Goal: Task Accomplishment & Management: Complete application form

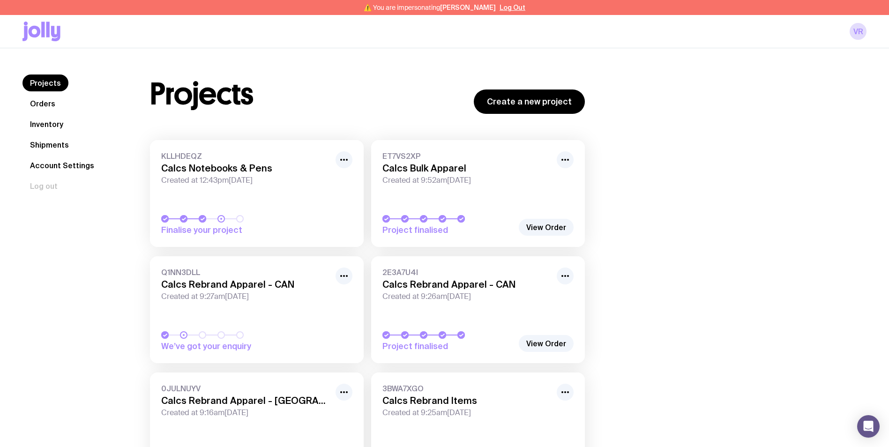
click at [56, 125] on link "Inventory" at bounding box center [46, 124] width 48 height 17
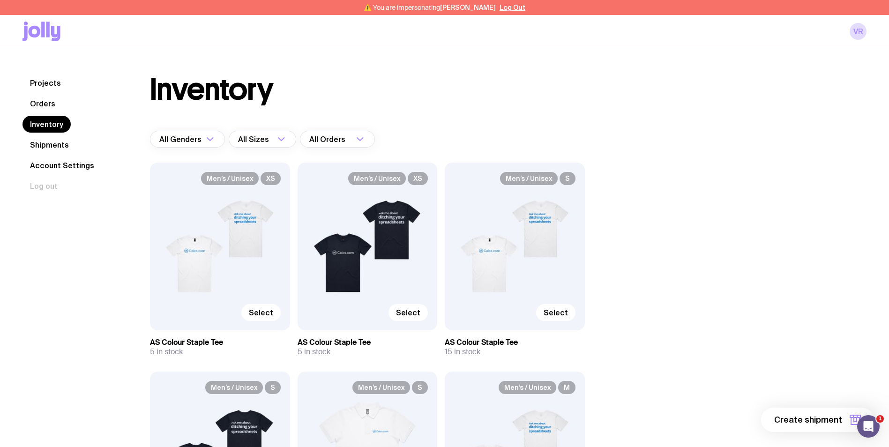
click at [54, 143] on link "Shipments" at bounding box center [49, 144] width 54 height 17
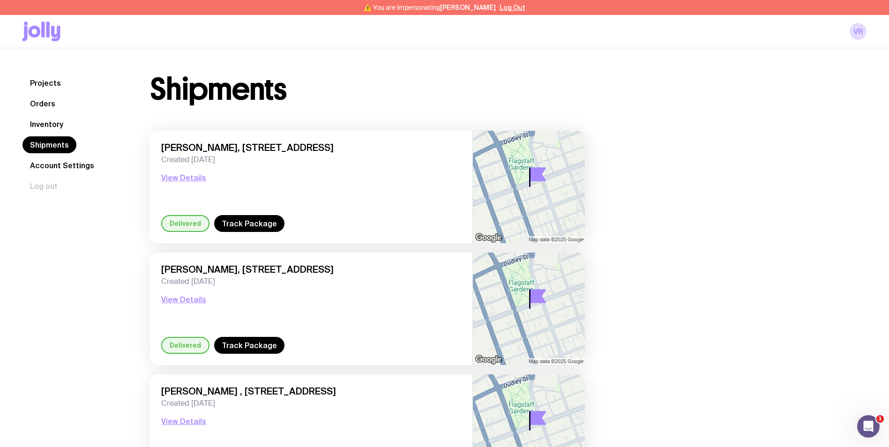
click at [53, 128] on link "Inventory" at bounding box center [46, 124] width 48 height 17
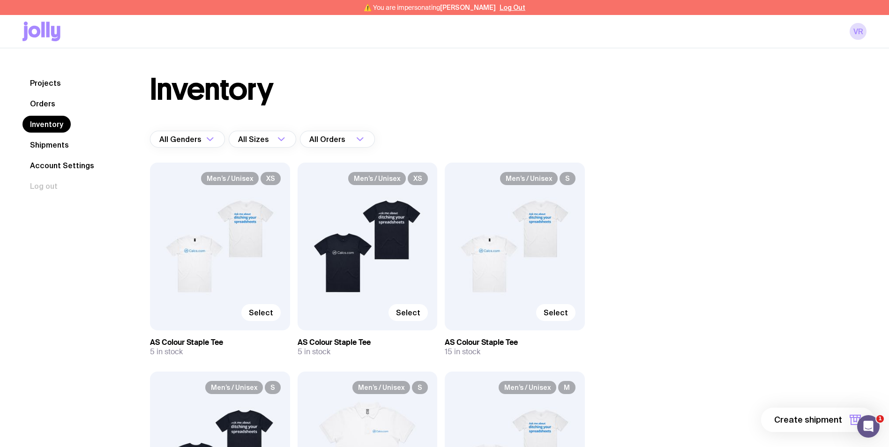
click at [810, 423] on span "Create shipment" at bounding box center [808, 419] width 68 height 11
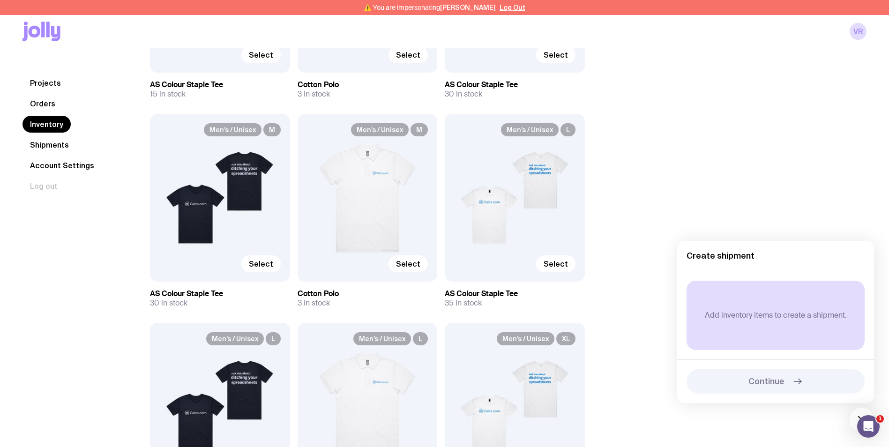
scroll to position [609, 0]
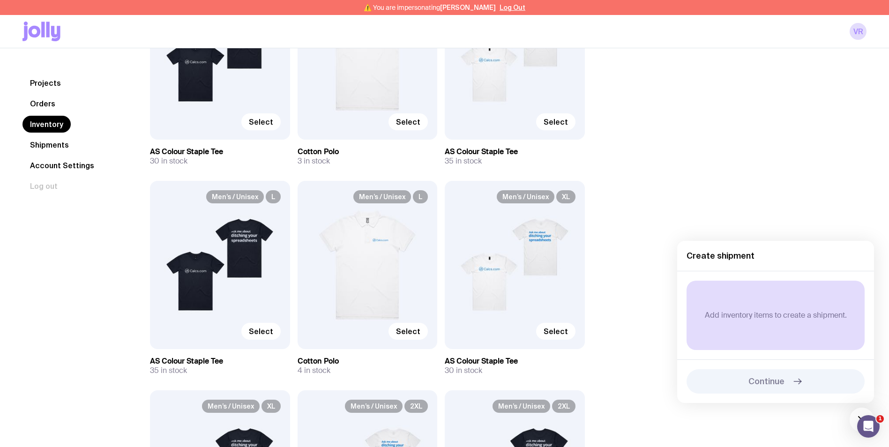
click at [740, 317] on p "Add inventory items to create a shipment." at bounding box center [776, 315] width 142 height 9
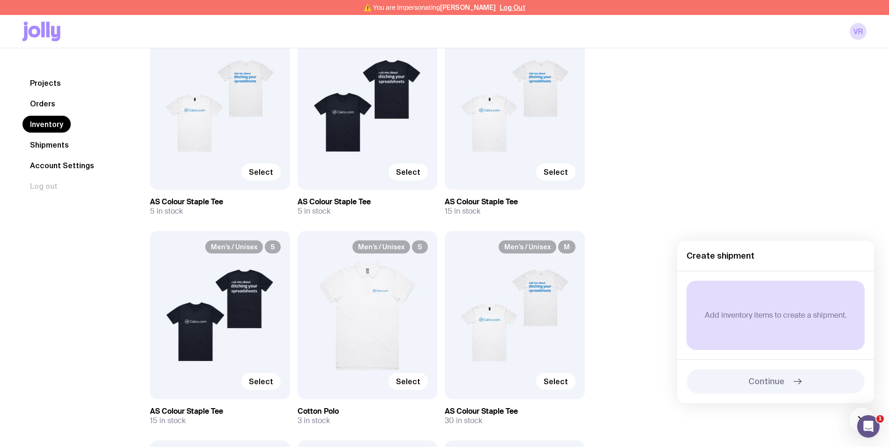
scroll to position [94, 0]
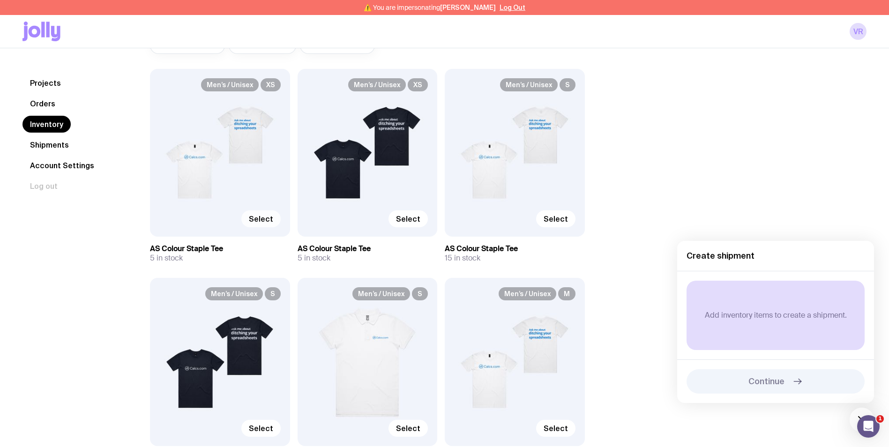
click at [262, 219] on span "Select" at bounding box center [261, 218] width 24 height 9
click at [0, 0] on input "Select" at bounding box center [0, 0] width 0 height 0
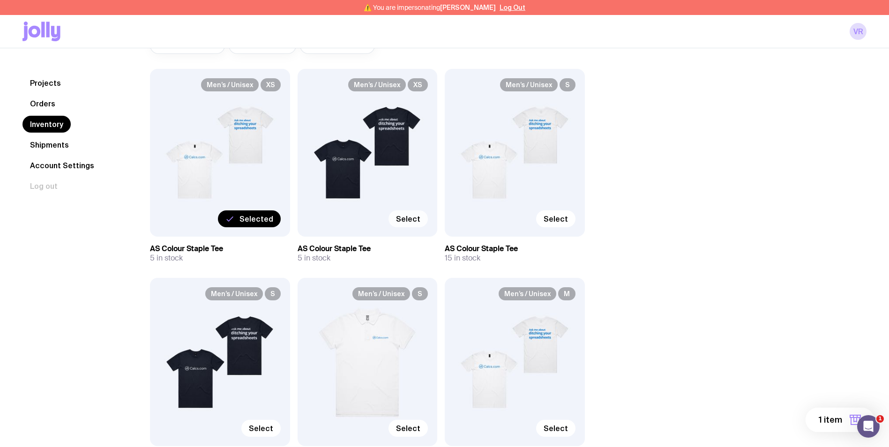
click at [411, 217] on span "Select" at bounding box center [408, 218] width 24 height 9
click at [0, 0] on input "Select" at bounding box center [0, 0] width 0 height 0
click at [559, 223] on span "Select" at bounding box center [556, 218] width 24 height 9
click at [0, 0] on input "Select" at bounding box center [0, 0] width 0 height 0
click at [272, 430] on span "Select" at bounding box center [261, 428] width 24 height 9
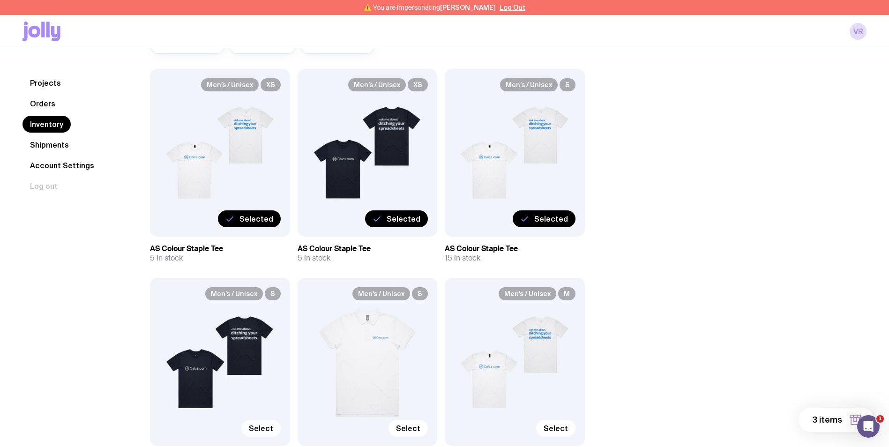
click at [0, 0] on input "Select" at bounding box center [0, 0] width 0 height 0
drag, startPoint x: 411, startPoint y: 430, endPoint x: 680, endPoint y: 310, distance: 294.7
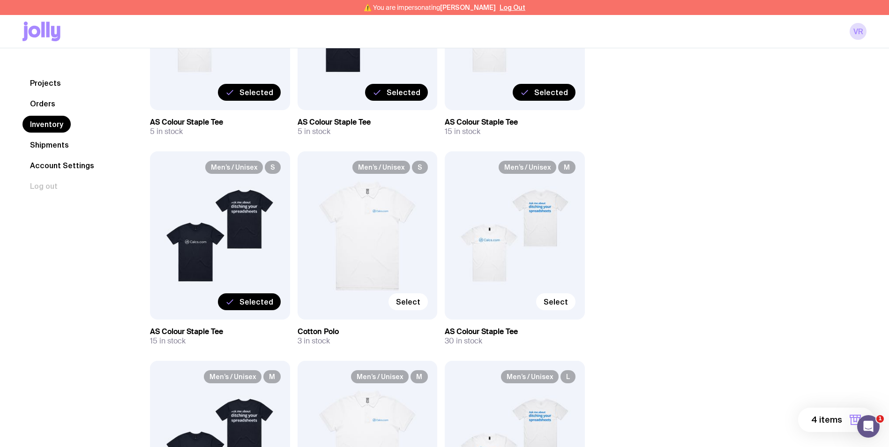
scroll to position [234, 0]
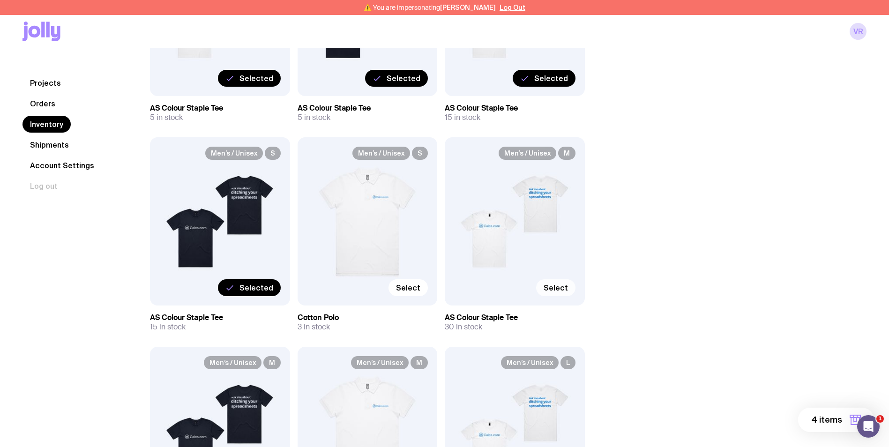
click at [554, 291] on span "Select" at bounding box center [556, 287] width 24 height 9
click at [0, 0] on input "Select" at bounding box center [0, 0] width 0 height 0
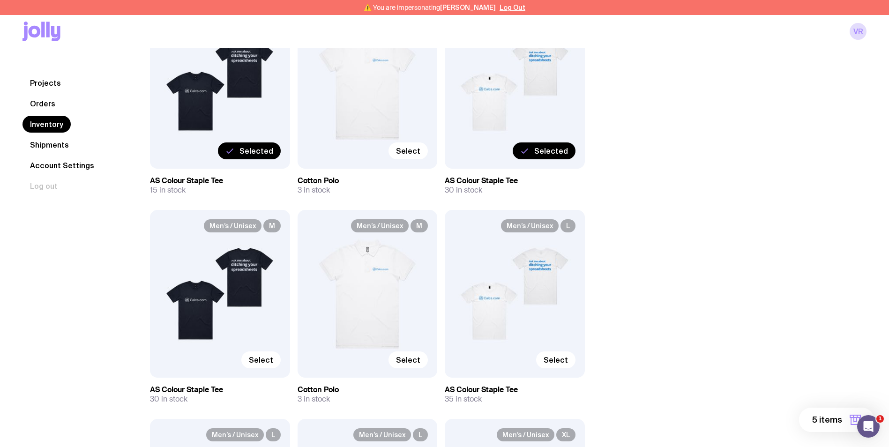
scroll to position [375, 0]
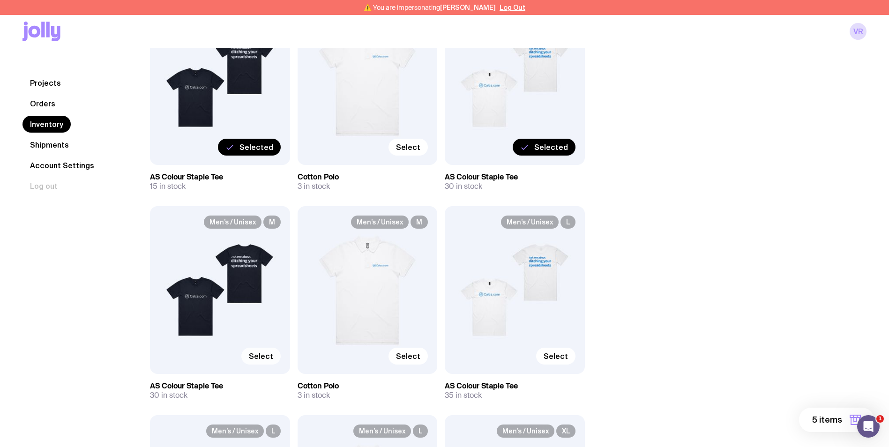
click at [265, 357] on span "Select" at bounding box center [261, 355] width 24 height 9
click at [0, 0] on input "Select" at bounding box center [0, 0] width 0 height 0
click at [572, 358] on label "Select" at bounding box center [555, 356] width 39 height 17
click at [0, 0] on input "Select" at bounding box center [0, 0] width 0 height 0
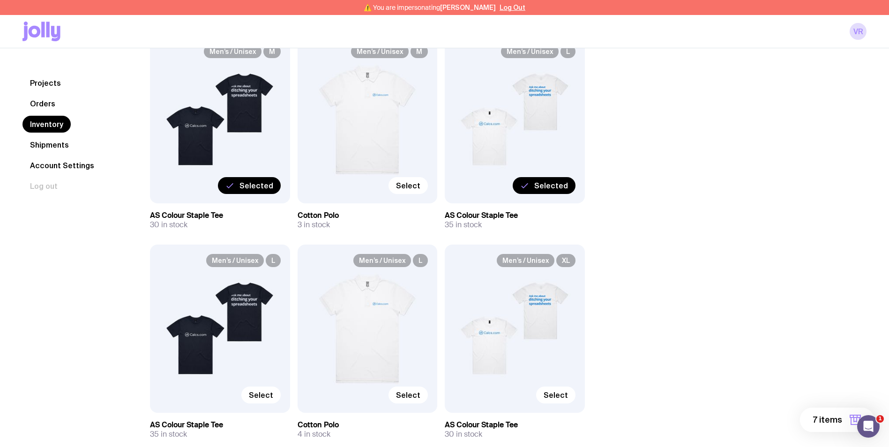
scroll to position [562, 0]
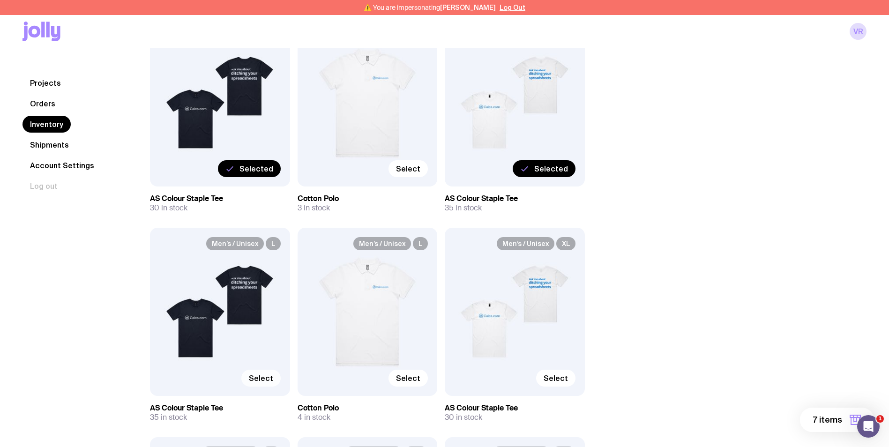
click at [261, 375] on span "Select" at bounding box center [261, 378] width 24 height 9
click at [0, 0] on input "Select" at bounding box center [0, 0] width 0 height 0
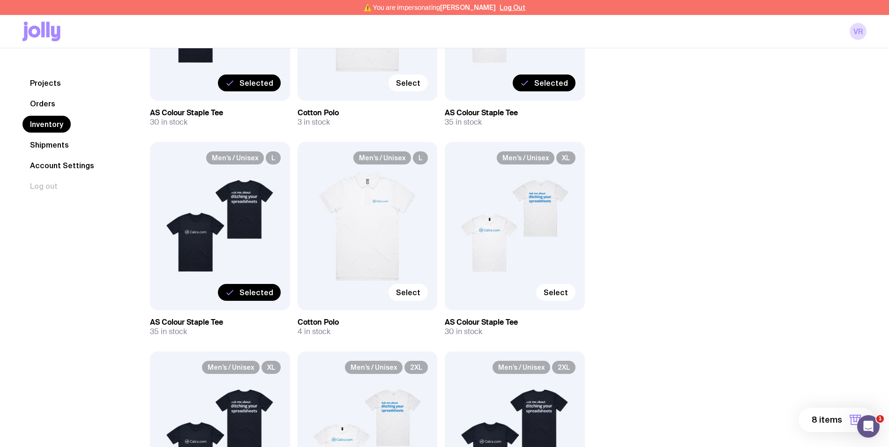
scroll to position [656, 0]
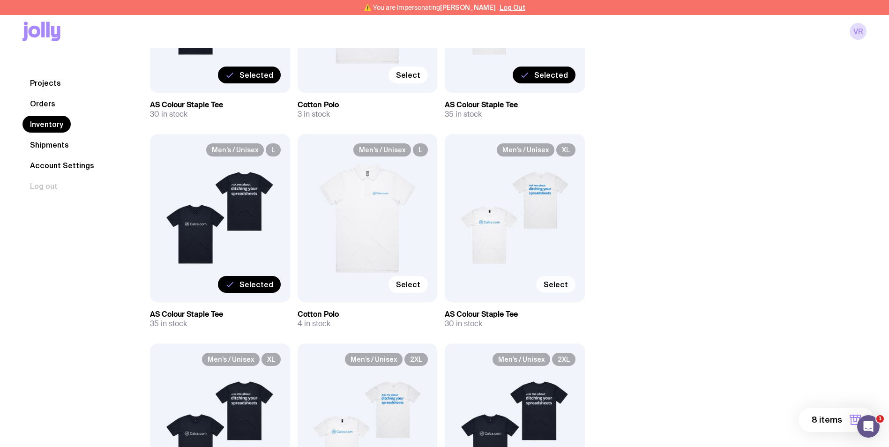
click at [561, 286] on span "Select" at bounding box center [556, 284] width 24 height 9
click at [0, 0] on input "Select" at bounding box center [0, 0] width 0 height 0
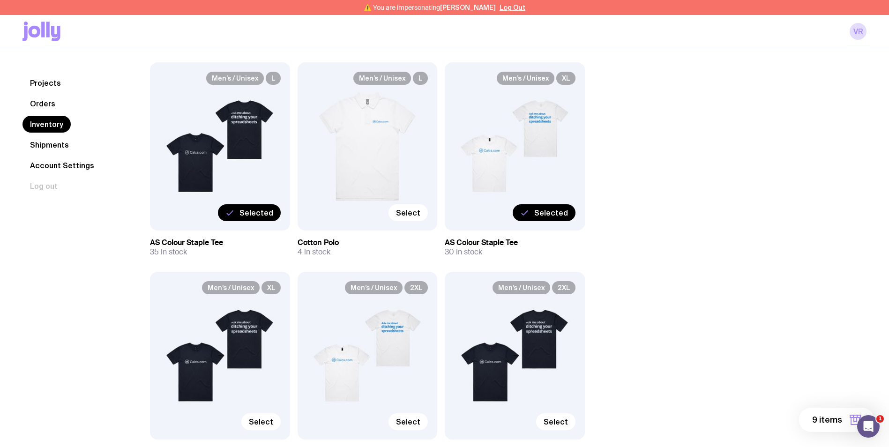
scroll to position [797, 0]
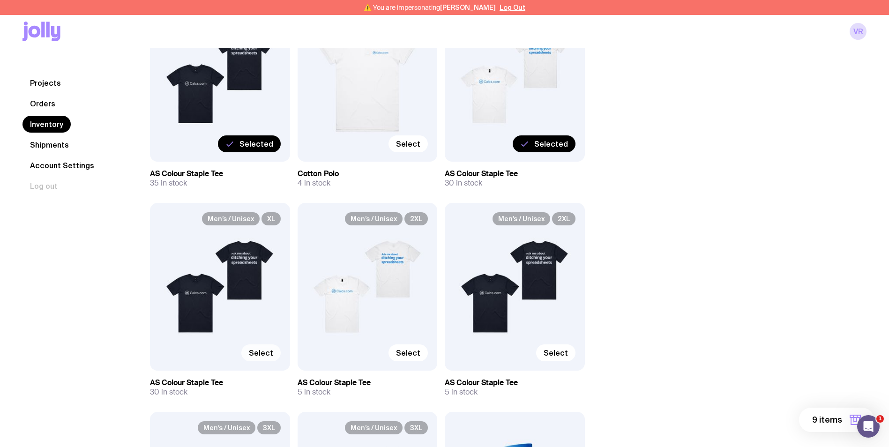
click at [263, 354] on span "Select" at bounding box center [261, 352] width 24 height 9
click at [0, 0] on input "Select" at bounding box center [0, 0] width 0 height 0
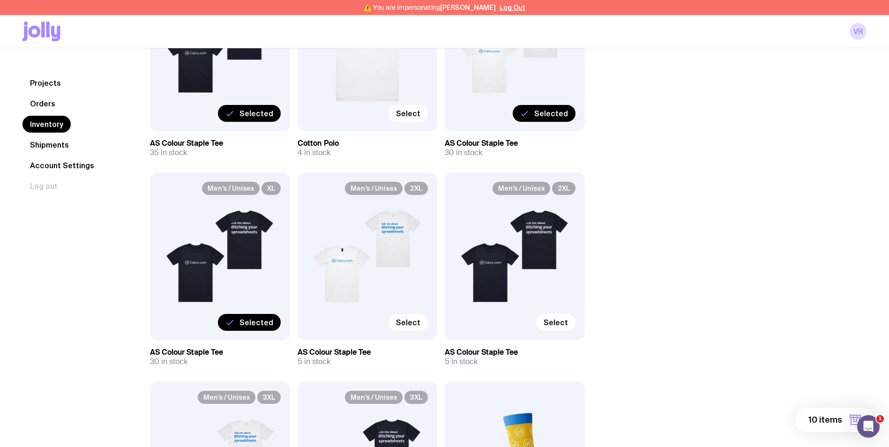
scroll to position [844, 0]
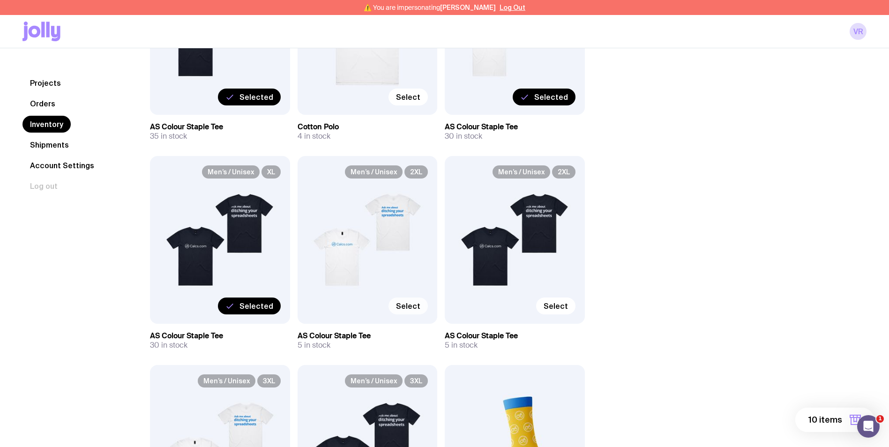
click at [407, 304] on span "Select" at bounding box center [408, 305] width 24 height 9
click at [0, 0] on input "Select" at bounding box center [0, 0] width 0 height 0
click at [557, 308] on span "Select" at bounding box center [556, 305] width 24 height 9
click at [0, 0] on input "Select" at bounding box center [0, 0] width 0 height 0
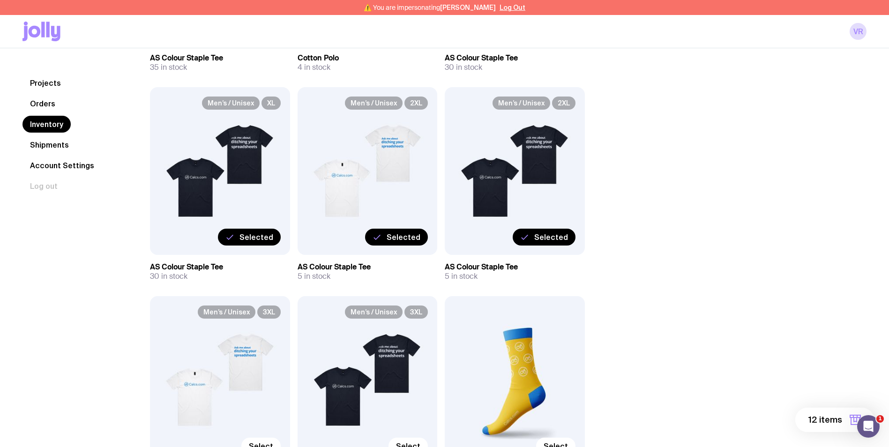
scroll to position [984, 0]
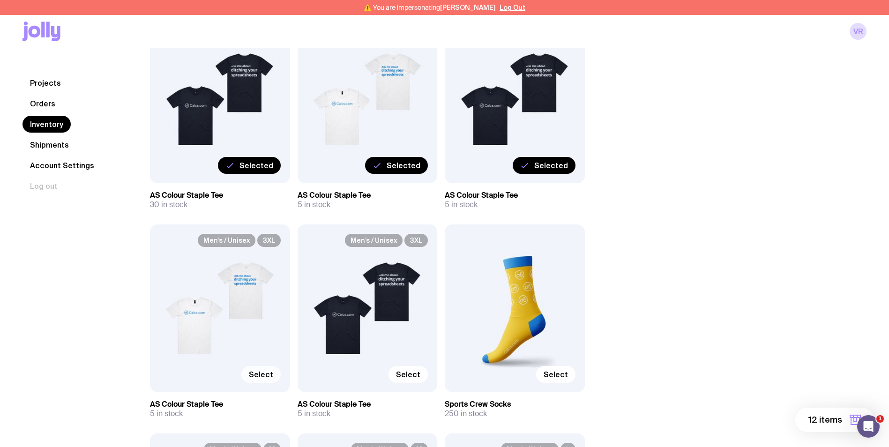
click at [266, 372] on span "Select" at bounding box center [261, 374] width 24 height 9
click at [0, 0] on input "Select" at bounding box center [0, 0] width 0 height 0
click at [409, 375] on span "Select" at bounding box center [408, 374] width 24 height 9
click at [0, 0] on input "Select" at bounding box center [0, 0] width 0 height 0
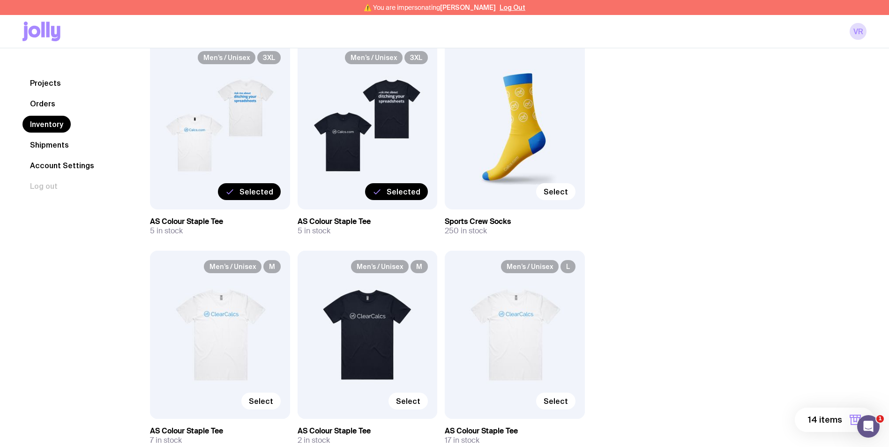
scroll to position [1172, 0]
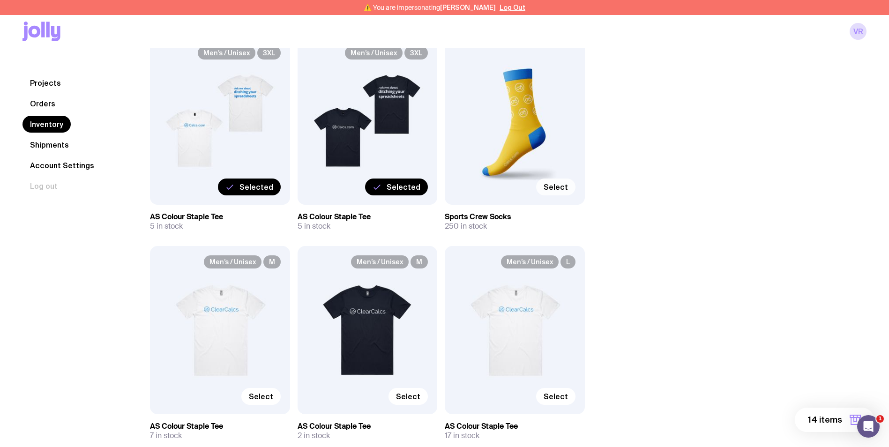
click at [560, 187] on span "Select" at bounding box center [556, 186] width 24 height 9
click at [0, 0] on input "Select" at bounding box center [0, 0] width 0 height 0
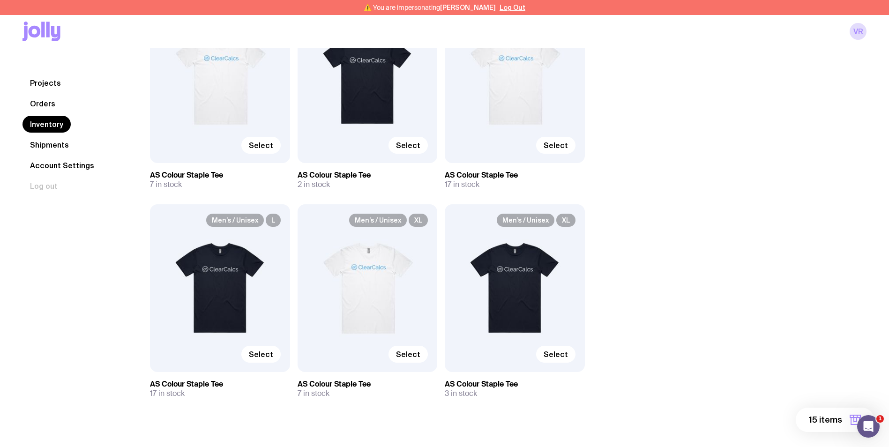
scroll to position [1438, 0]
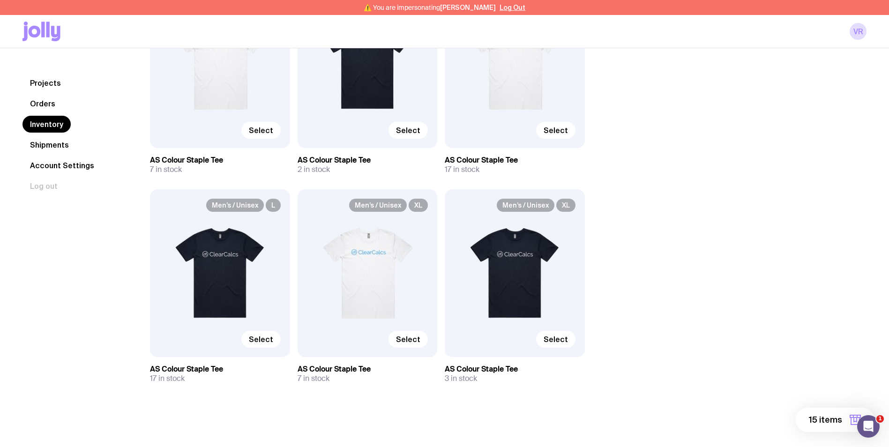
click at [829, 425] on span "15 items" at bounding box center [825, 419] width 33 height 11
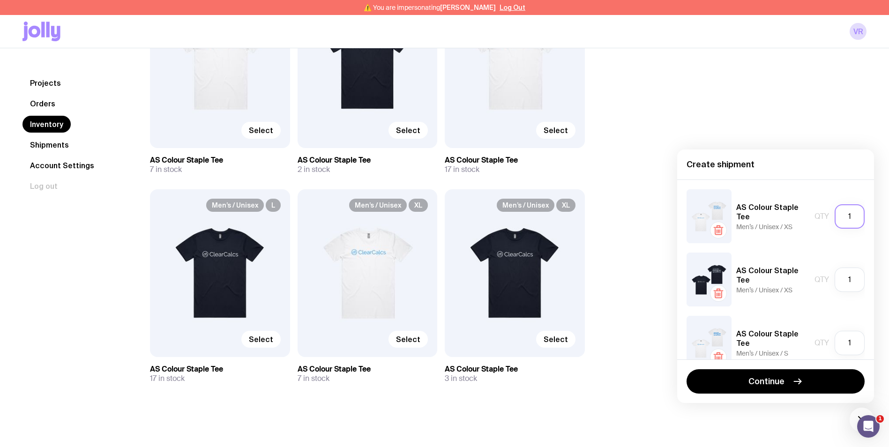
drag, startPoint x: 849, startPoint y: 217, endPoint x: 832, endPoint y: 221, distance: 17.7
click at [835, 221] on input "1" at bounding box center [850, 216] width 30 height 24
type input "2"
drag, startPoint x: 847, startPoint y: 282, endPoint x: 829, endPoint y: 284, distance: 18.8
click at [835, 284] on input "1" at bounding box center [850, 280] width 30 height 24
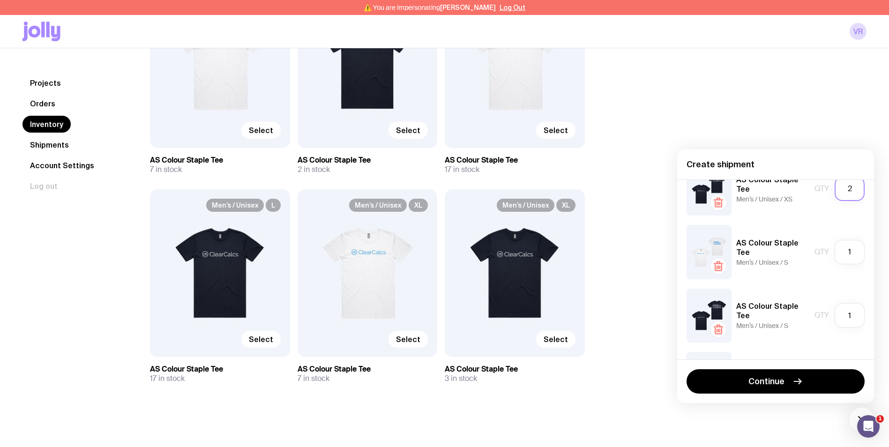
scroll to position [94, 0]
type input "2"
drag, startPoint x: 849, startPoint y: 245, endPoint x: 835, endPoint y: 253, distance: 16.2
click at [835, 253] on input "1" at bounding box center [850, 249] width 30 height 24
type input "5"
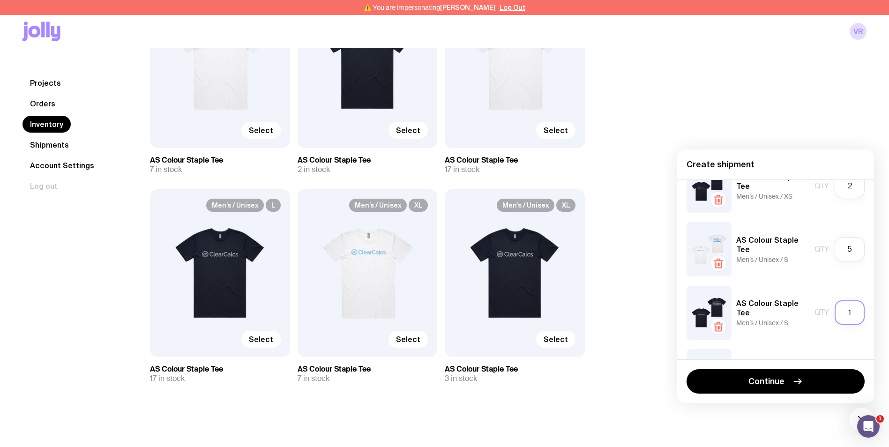
drag, startPoint x: 844, startPoint y: 307, endPoint x: 830, endPoint y: 310, distance: 14.7
click at [835, 310] on input "1" at bounding box center [850, 312] width 30 height 24
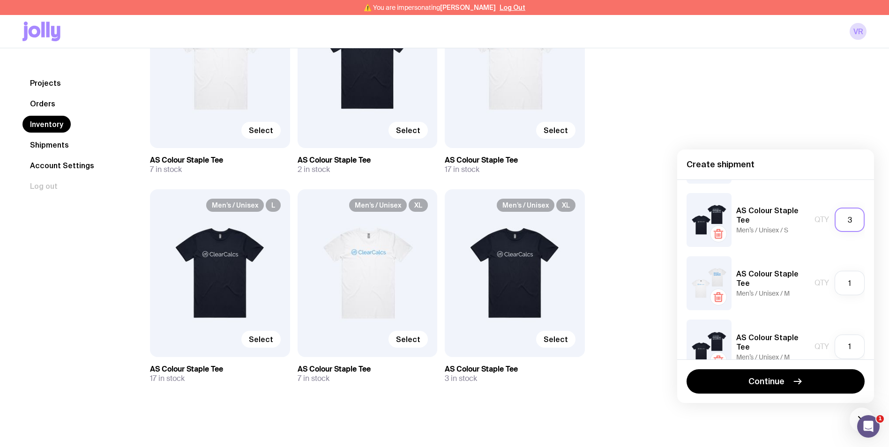
scroll to position [187, 0]
type input "3"
drag, startPoint x: 845, startPoint y: 284, endPoint x: 838, endPoint y: 287, distance: 8.3
click at [838, 287] on input "1" at bounding box center [850, 282] width 30 height 24
type input "9"
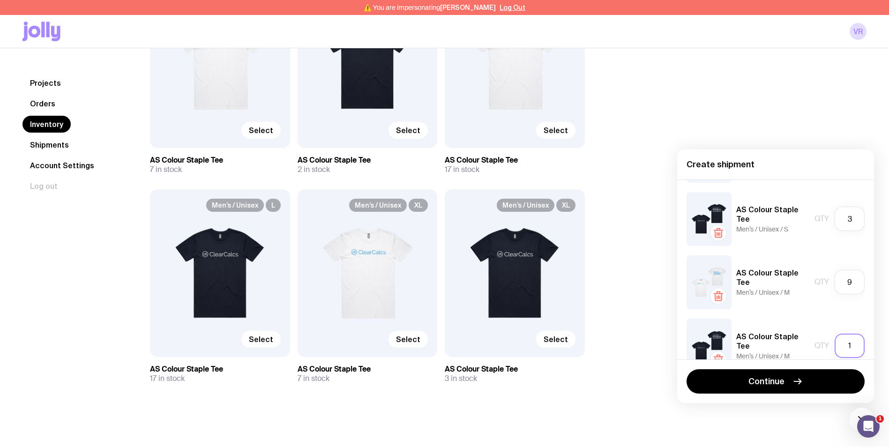
drag, startPoint x: 846, startPoint y: 345, endPoint x: 831, endPoint y: 345, distance: 14.5
click at [835, 346] on input "1" at bounding box center [850, 346] width 30 height 24
type input "8"
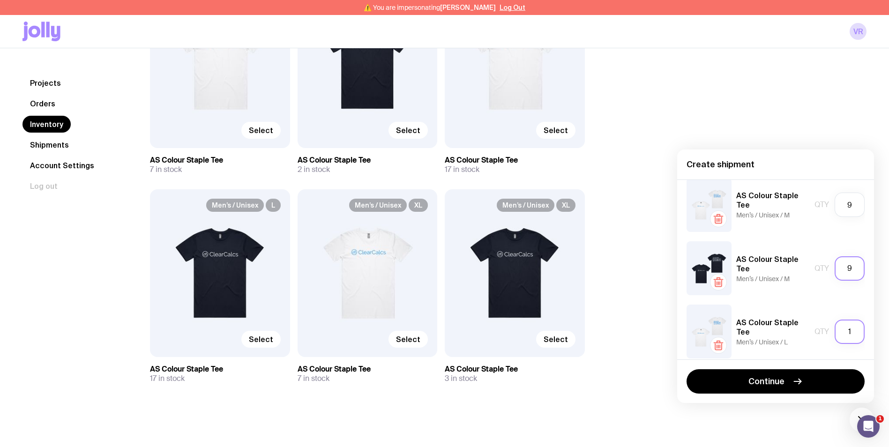
scroll to position [281, 0]
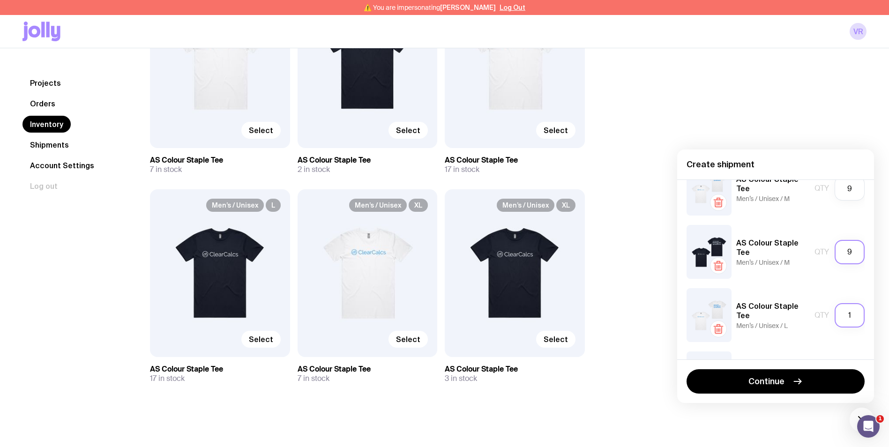
type input "9"
click at [845, 310] on input "1" at bounding box center [850, 315] width 30 height 24
drag, startPoint x: 851, startPoint y: 314, endPoint x: 839, endPoint y: 315, distance: 11.7
click at [839, 315] on input "1" at bounding box center [850, 315] width 30 height 24
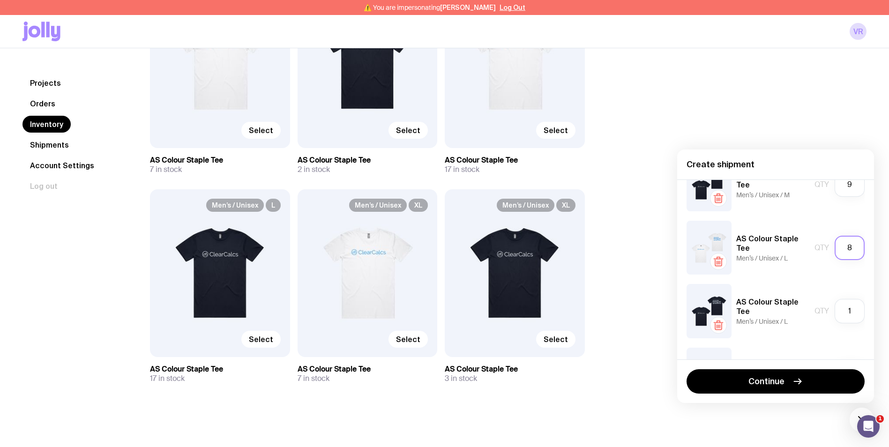
scroll to position [375, 0]
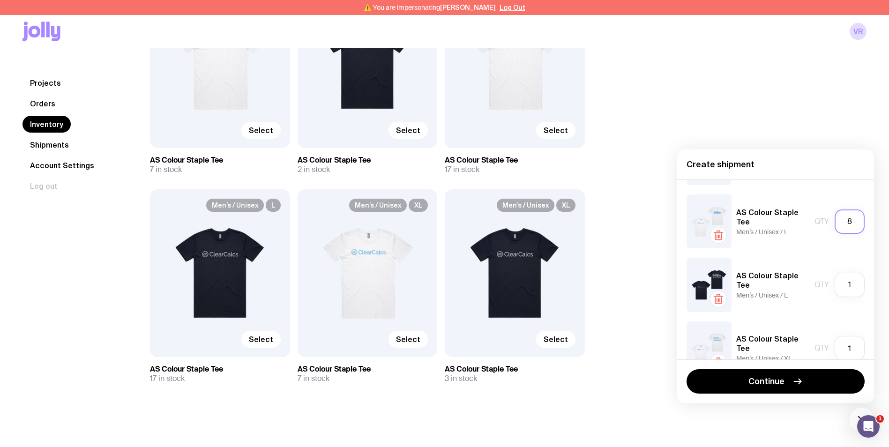
drag, startPoint x: 849, startPoint y: 224, endPoint x: 827, endPoint y: 226, distance: 22.1
click at [827, 226] on div "Qty 8" at bounding box center [840, 221] width 50 height 24
type input "9"
click at [845, 286] on input "1" at bounding box center [850, 285] width 30 height 24
type input "1"
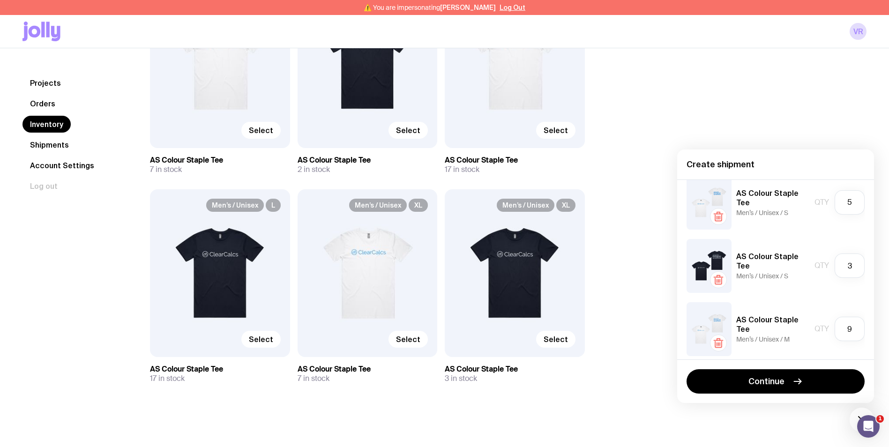
scroll to position [94, 0]
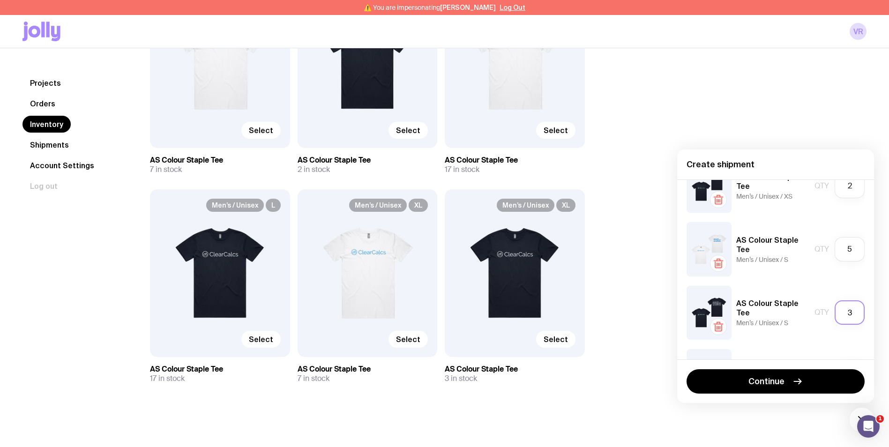
type input "9"
click at [845, 316] on input "3" at bounding box center [850, 312] width 30 height 24
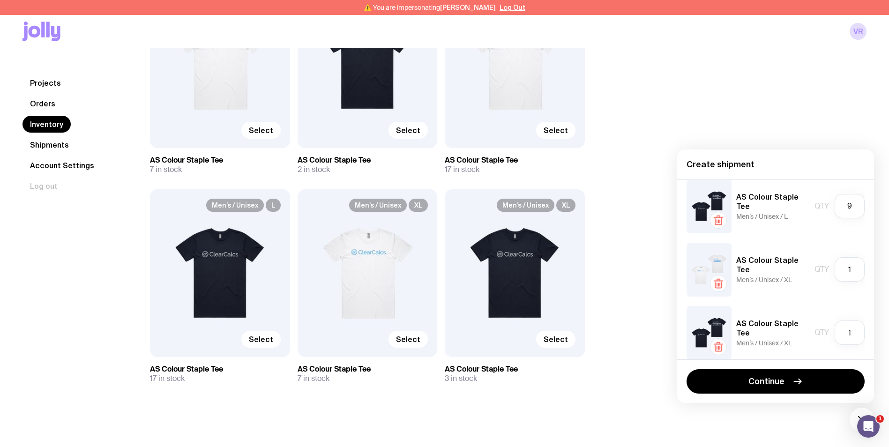
scroll to position [469, 0]
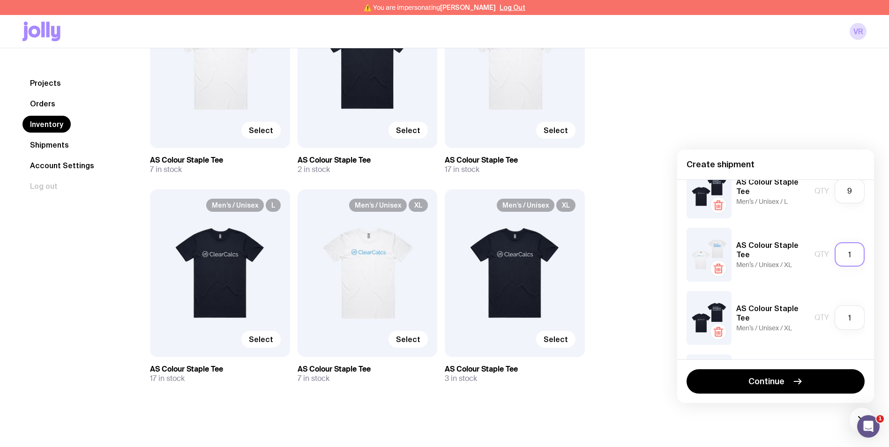
type input "5"
click at [843, 252] on input "1" at bounding box center [850, 254] width 30 height 24
type input "8"
click at [847, 319] on input "1" at bounding box center [850, 318] width 30 height 24
type input "8"
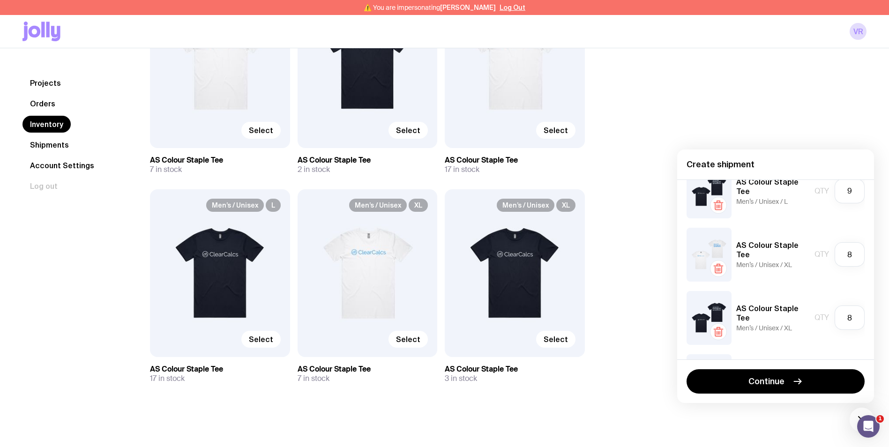
click at [767, 296] on div "AS Colour Staple Tee Men’s / Unisex / XL Qty 8" at bounding box center [776, 318] width 178 height 54
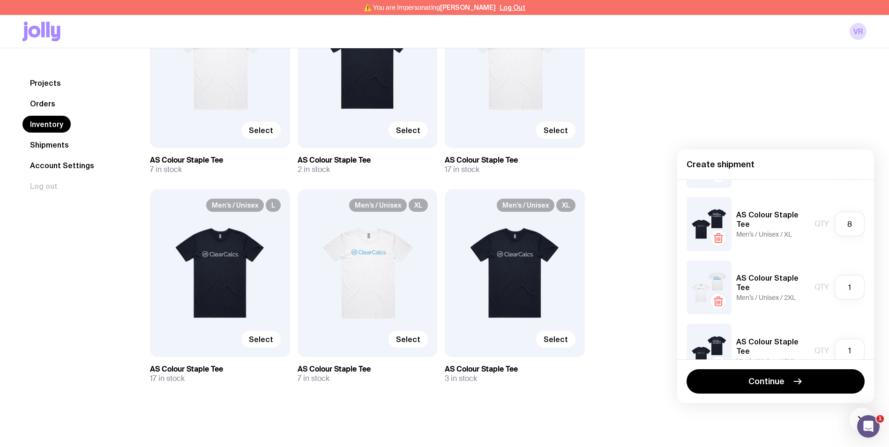
scroll to position [609, 0]
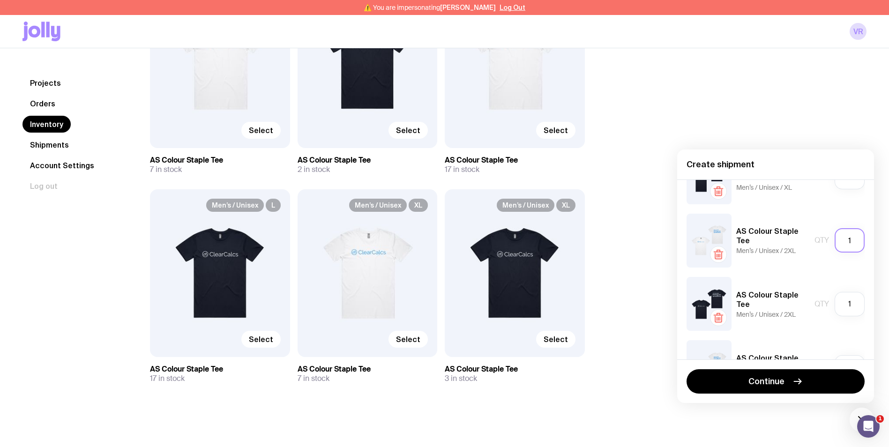
click at [851, 239] on input "1" at bounding box center [850, 240] width 30 height 24
click at [778, 298] on h5 "AS Colour Staple Tee" at bounding box center [773, 299] width 74 height 19
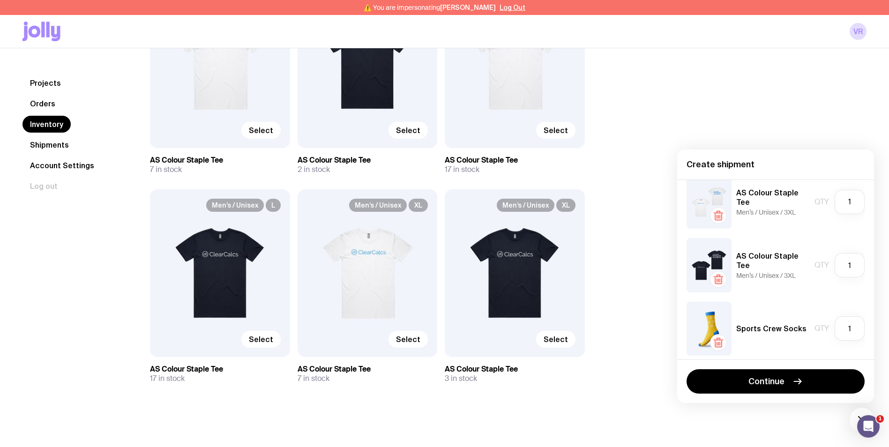
scroll to position [780, 0]
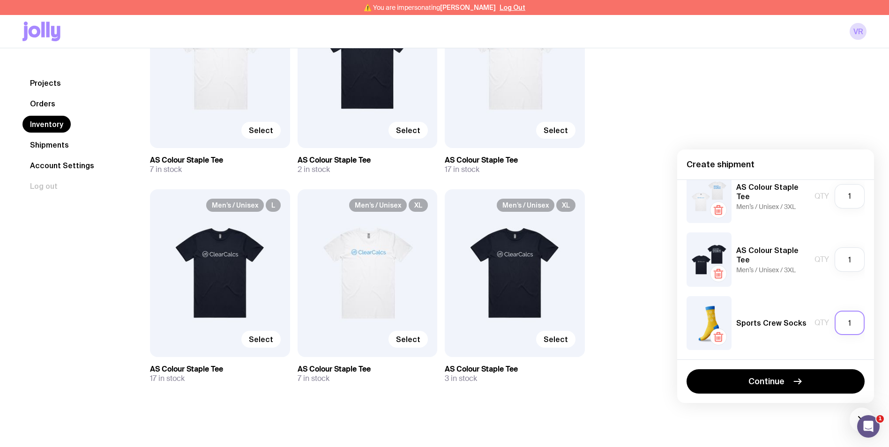
drag, startPoint x: 847, startPoint y: 325, endPoint x: 834, endPoint y: 328, distance: 13.5
click at [835, 328] on input "1" at bounding box center [850, 323] width 30 height 24
type input "70"
click at [769, 293] on div "AS Colour Staple Tee Men’s / Unisex / XS Qty 2 AS Colour Staple Tee Men’s / Uni…" at bounding box center [775, 269] width 197 height 180
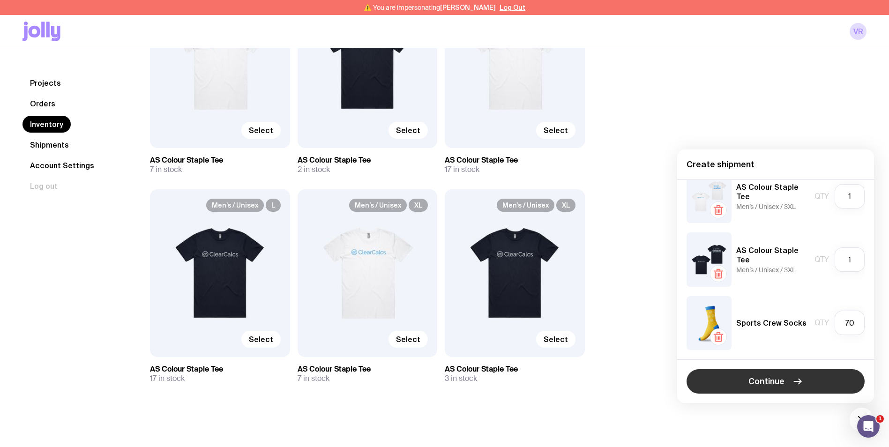
click at [778, 381] on span "Continue" at bounding box center [766, 381] width 36 height 11
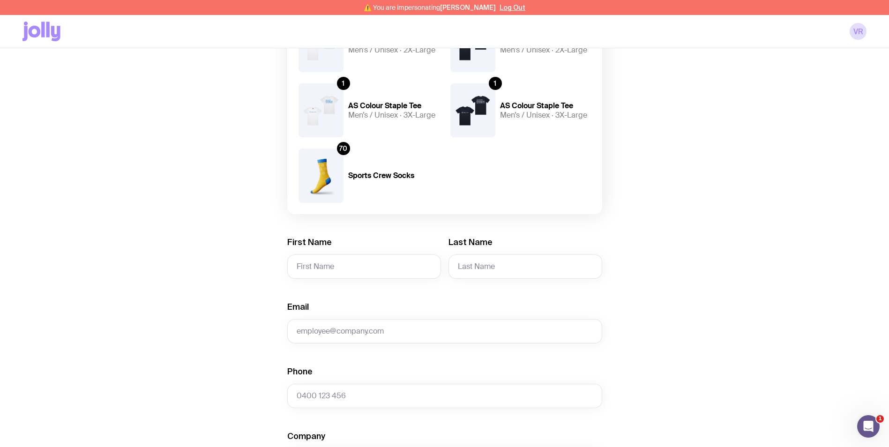
scroll to position [562, 0]
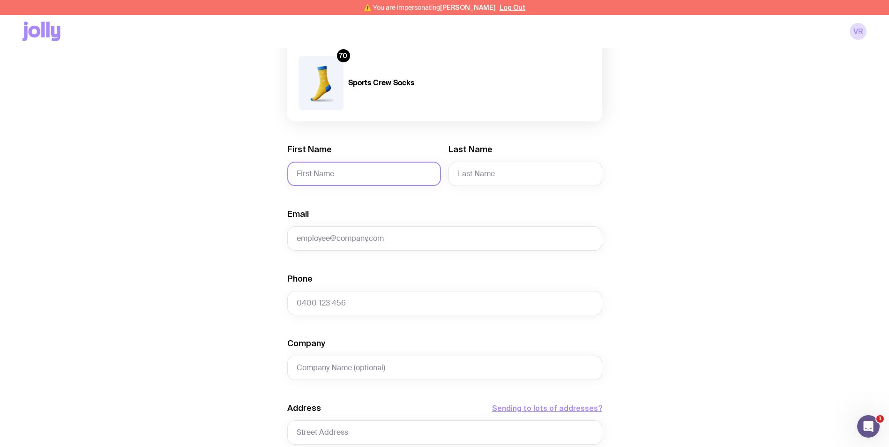
click at [381, 177] on input "First Name" at bounding box center [364, 174] width 154 height 24
type input "Laurent"
type input "Gerin"
type input "laurent.gerin@clearcalcs.com"
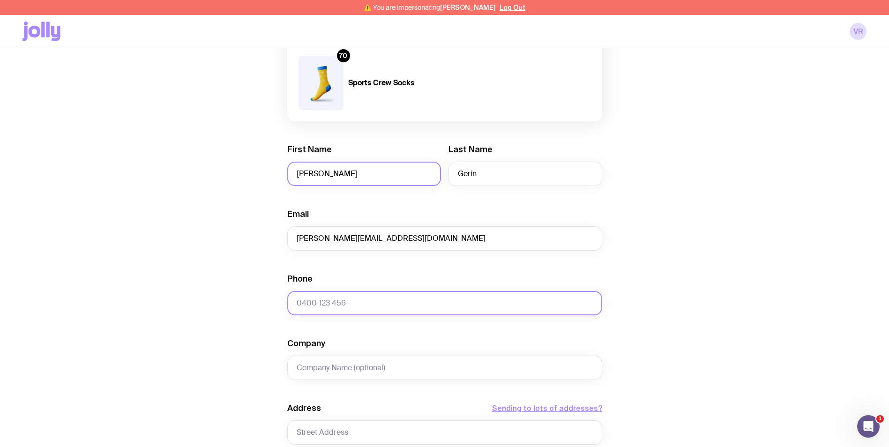
type input "+1 (613) 791-6125"
type input "Doubletree by Hilton Spokane City Center"
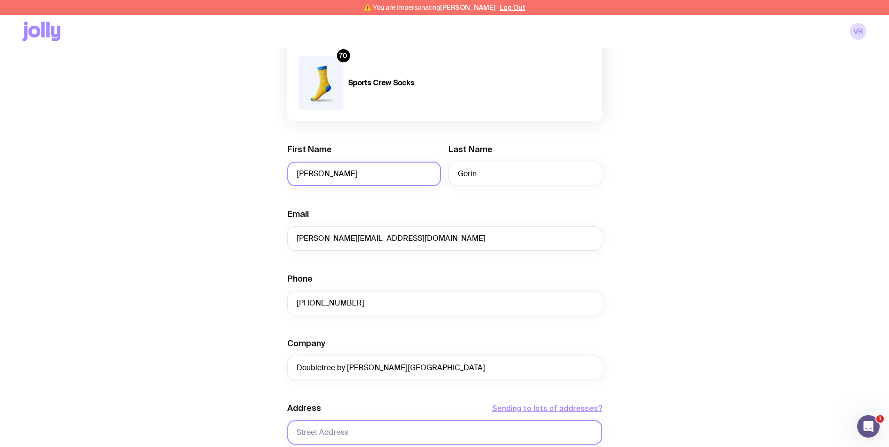
type input "322 N. Spokane Falls Ct."
type input "Spokane"
type input "9920"
click at [672, 225] on div "Create shipment Shipment details 2 AS Colour Staple Tee Men’s / Unisex · X-Smal…" at bounding box center [444, 108] width 844 height 1170
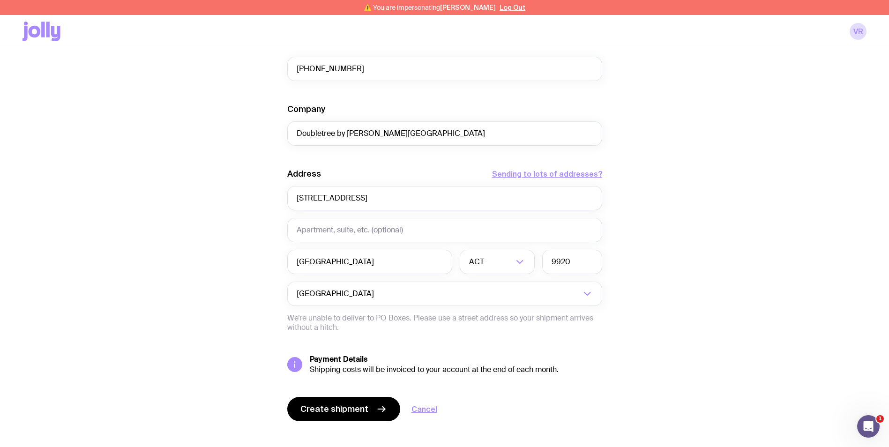
scroll to position [808, 0]
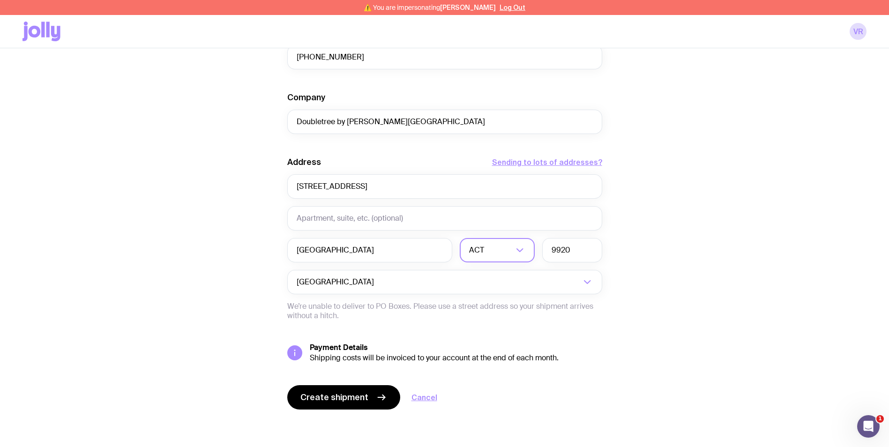
click at [511, 249] on input "Search for option" at bounding box center [499, 250] width 27 height 24
click at [511, 249] on input "Search for option" at bounding box center [491, 250] width 44 height 24
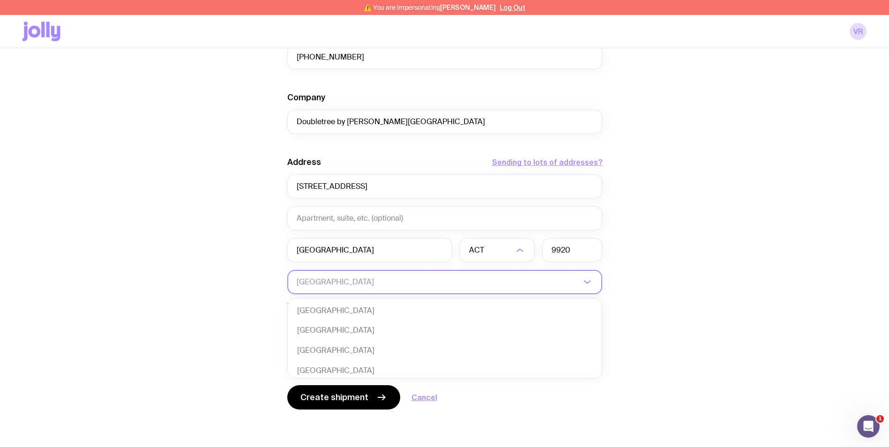
click at [426, 282] on input "Search for option" at bounding box center [439, 282] width 284 height 24
click at [461, 366] on li "[GEOGRAPHIC_DATA]" at bounding box center [445, 366] width 314 height 20
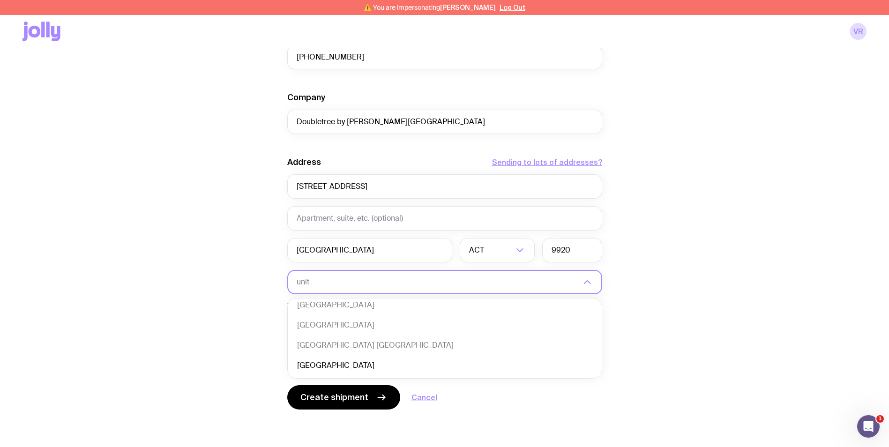
type input "unit"
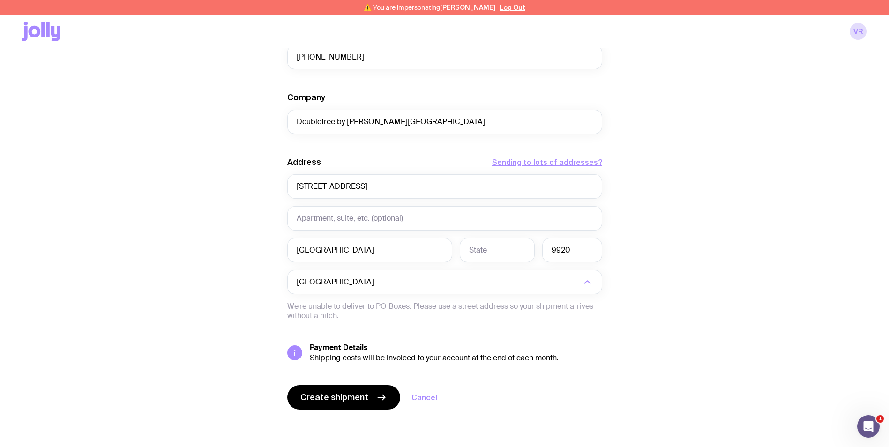
scroll to position [2, 0]
click at [518, 251] on input "text" at bounding box center [497, 250] width 75 height 24
click at [586, 252] on input "9920" at bounding box center [572, 250] width 60 height 24
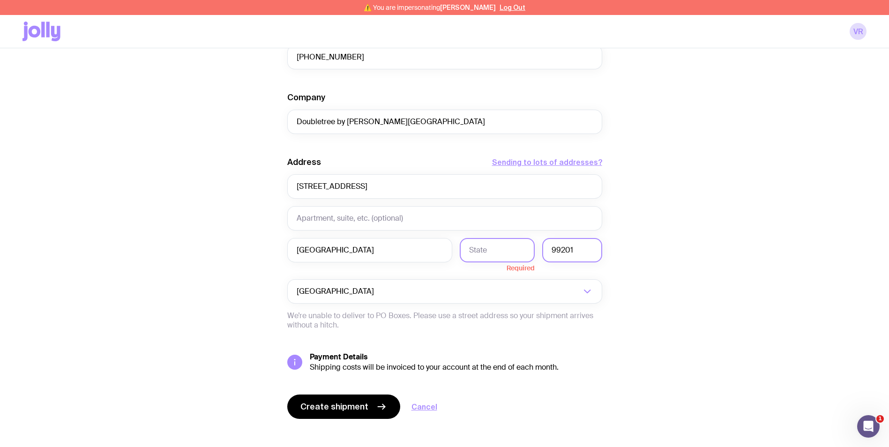
type input "99201"
click at [501, 252] on input "text" at bounding box center [497, 250] width 75 height 24
type input "WA"
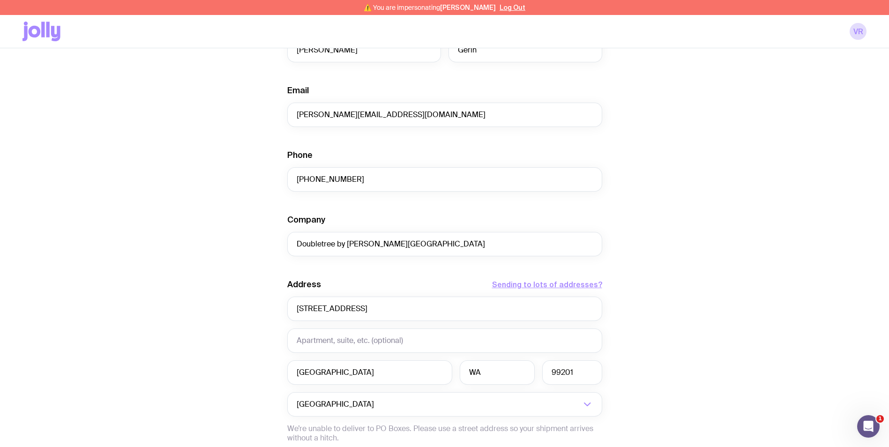
scroll to position [808, 0]
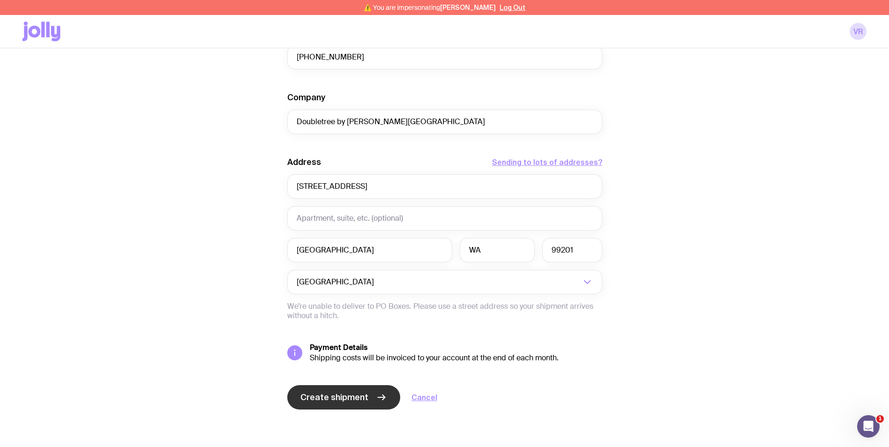
click at [358, 400] on span "Create shipment" at bounding box center [334, 397] width 68 height 11
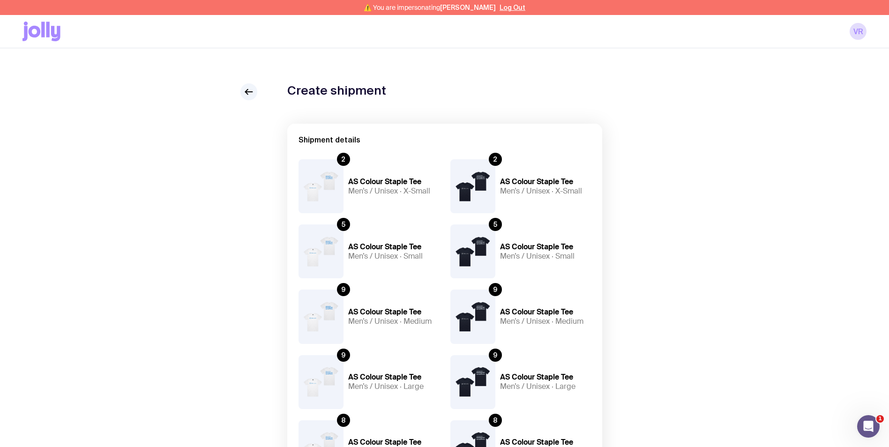
scroll to position [0, 0]
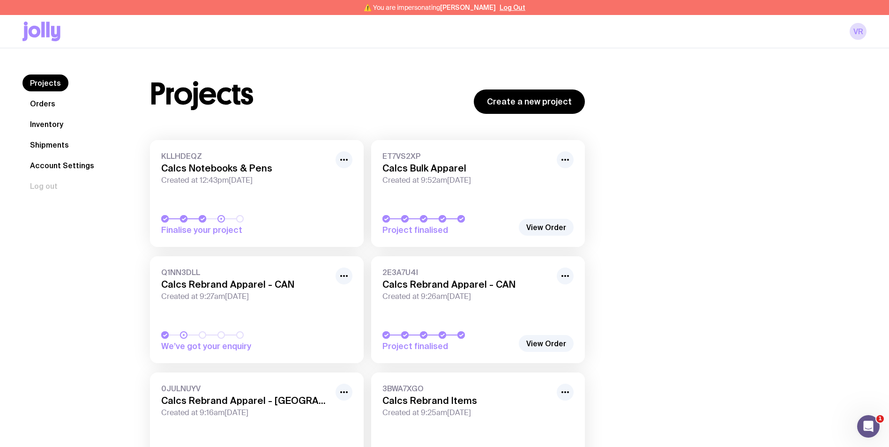
click at [42, 139] on link "Shipments" at bounding box center [49, 144] width 54 height 17
click at [52, 123] on link "Inventory" at bounding box center [46, 124] width 48 height 17
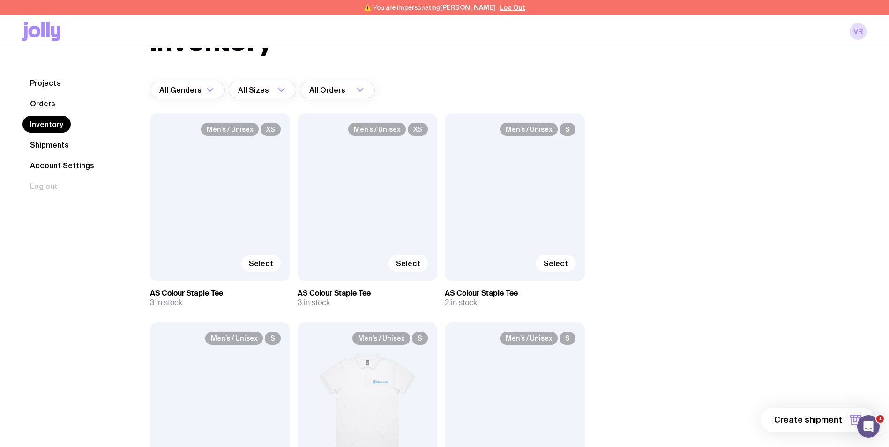
scroll to position [187, 0]
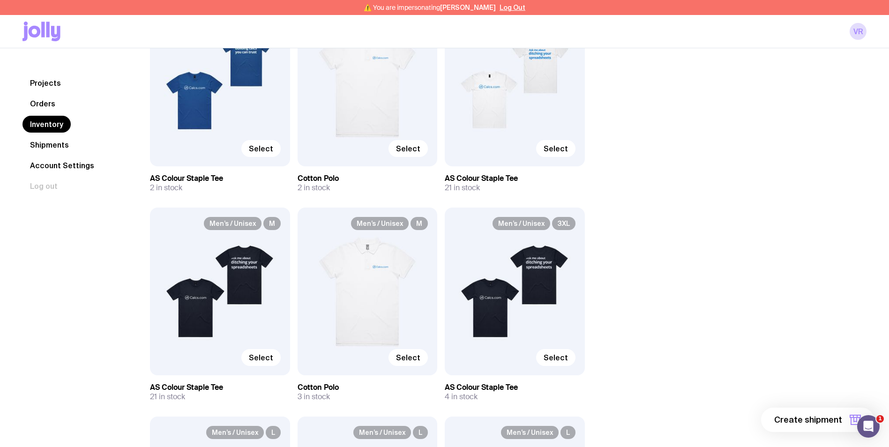
scroll to position [916, 0]
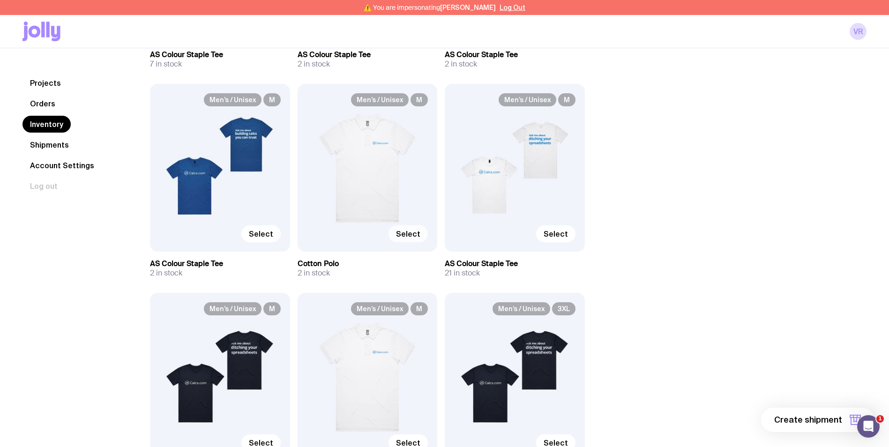
click at [415, 232] on span "Select" at bounding box center [408, 233] width 24 height 9
click at [0, 0] on input "Select" at bounding box center [0, 0] width 0 height 0
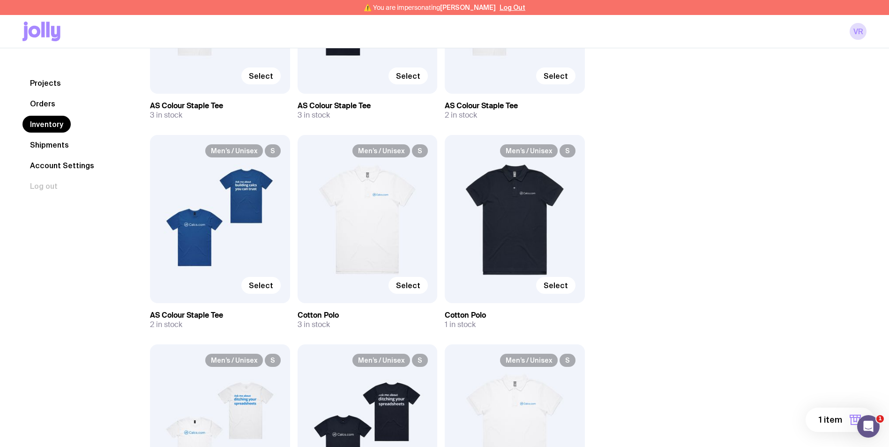
scroll to position [307, 0]
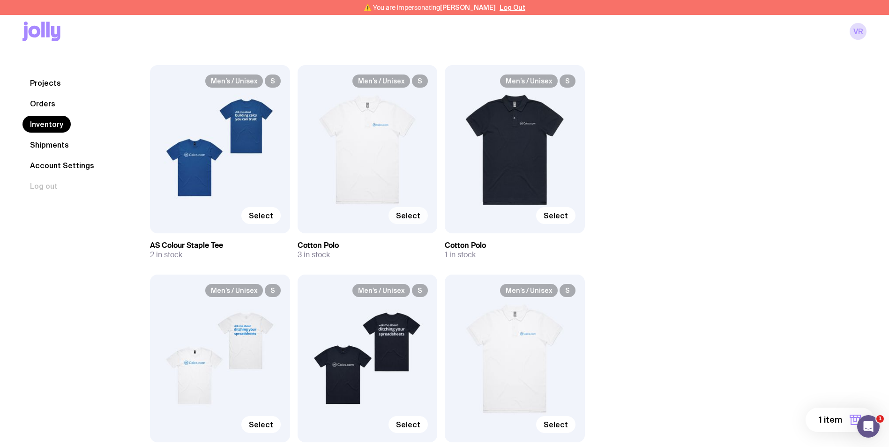
click at [412, 215] on span "Select" at bounding box center [408, 215] width 24 height 9
click at [0, 0] on input "Select" at bounding box center [0, 0] width 0 height 0
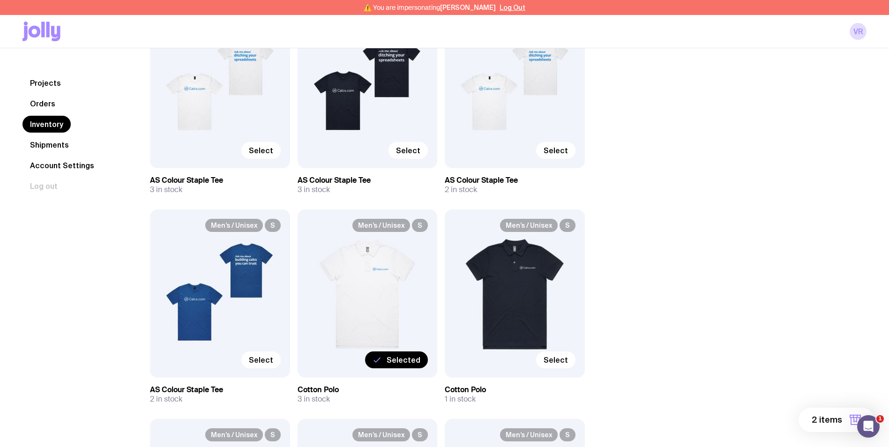
scroll to position [166, 0]
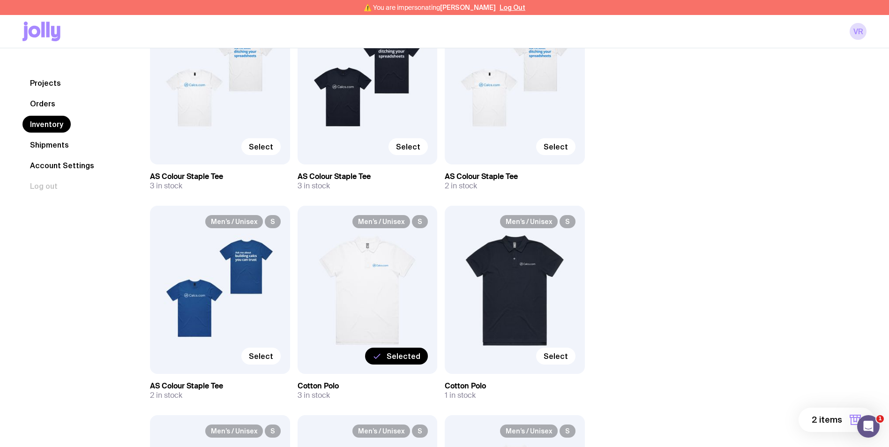
click at [390, 353] on span "Selected" at bounding box center [404, 355] width 34 height 9
click at [0, 0] on input "Selected" at bounding box center [0, 0] width 0 height 0
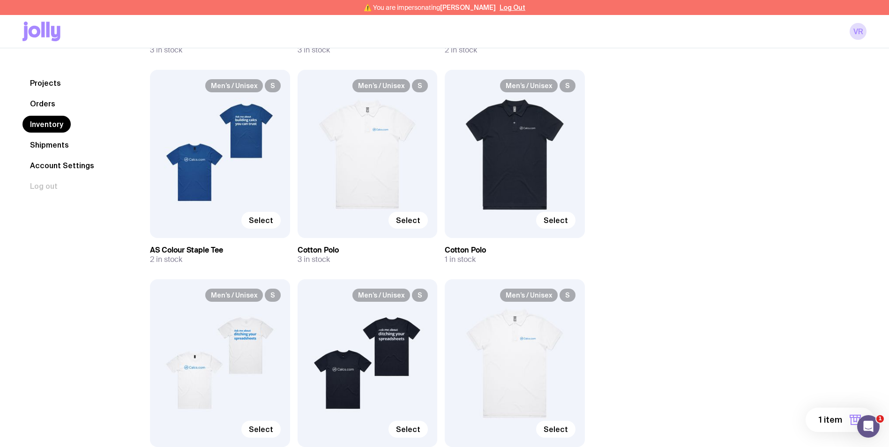
scroll to position [307, 0]
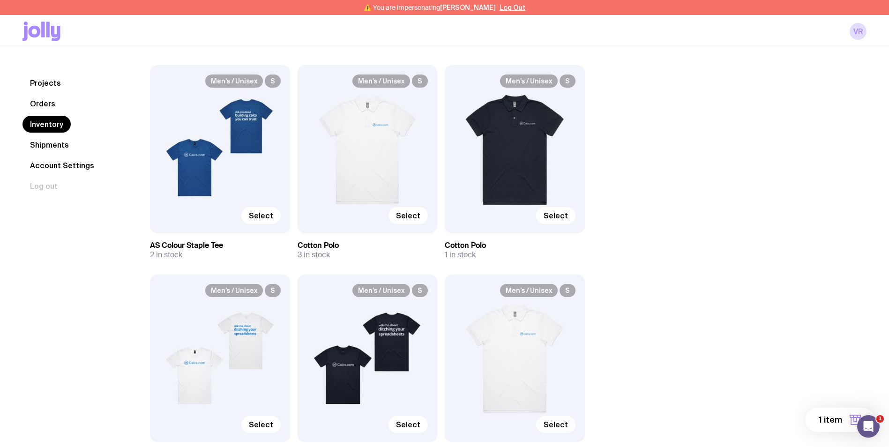
click at [560, 426] on span "Select" at bounding box center [556, 424] width 24 height 9
click at [0, 0] on input "Select" at bounding box center [0, 0] width 0 height 0
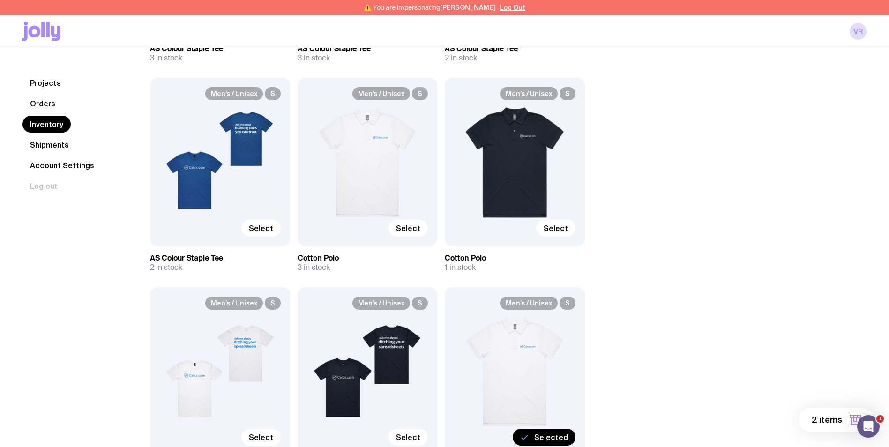
scroll to position [281, 0]
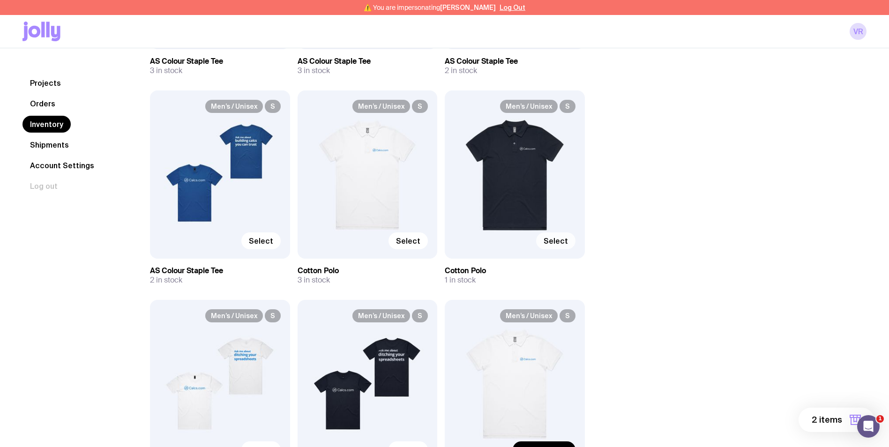
click at [558, 240] on span "Select" at bounding box center [556, 240] width 24 height 9
click at [0, 0] on input "Select" at bounding box center [0, 0] width 0 height 0
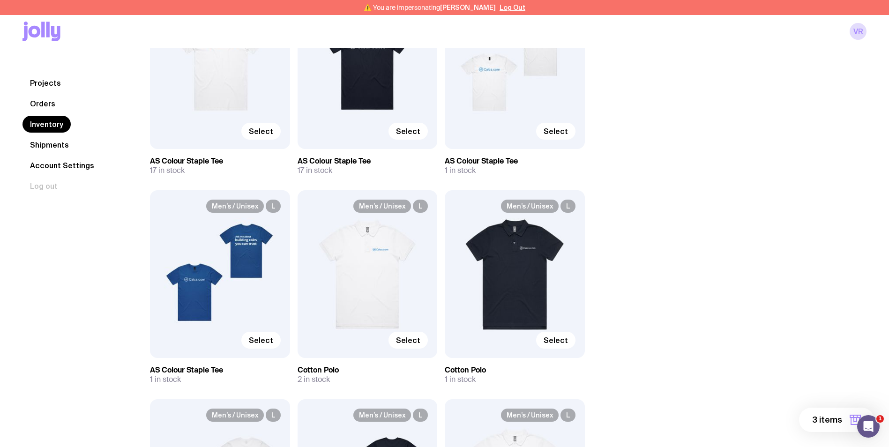
scroll to position [1453, 0]
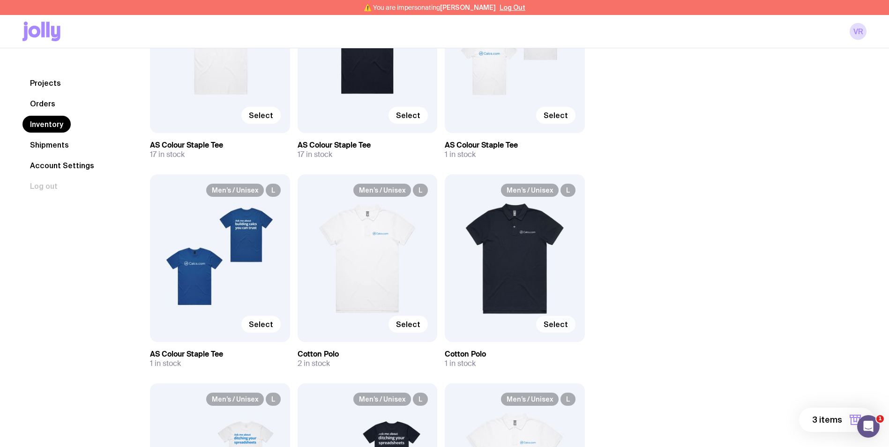
click at [561, 326] on span "Select" at bounding box center [556, 324] width 24 height 9
click at [0, 0] on input "Select" at bounding box center [0, 0] width 0 height 0
click at [401, 322] on span "Select" at bounding box center [408, 324] width 24 height 9
click at [0, 0] on input "Select" at bounding box center [0, 0] width 0 height 0
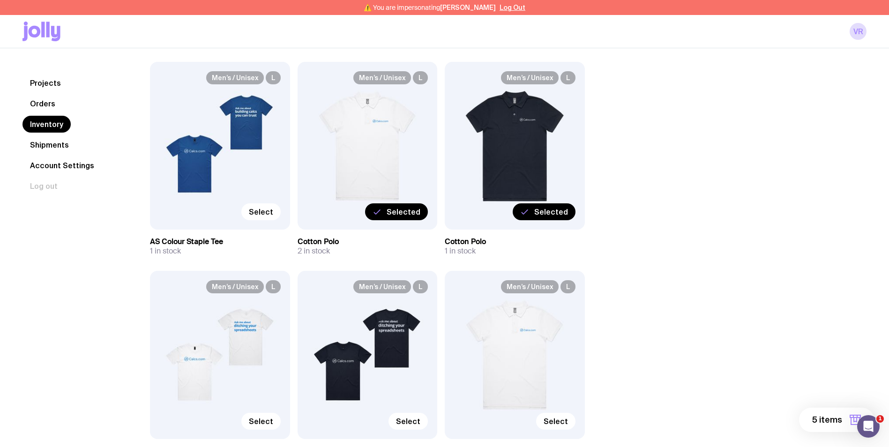
scroll to position [1572, 0]
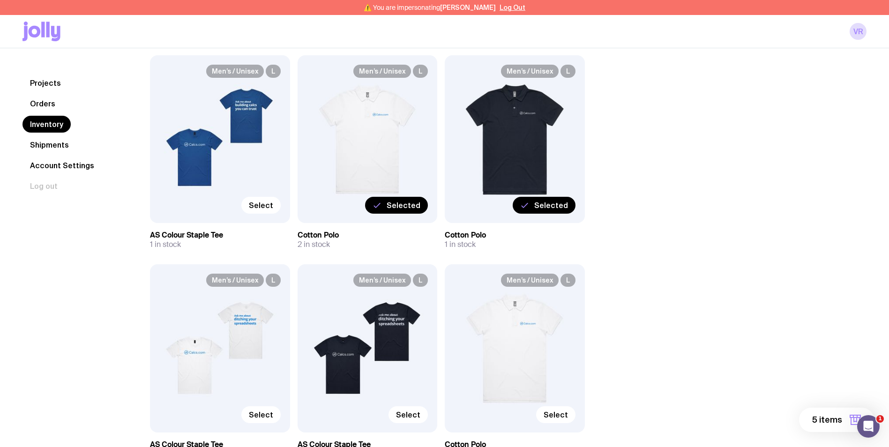
drag, startPoint x: 269, startPoint y: 210, endPoint x: 698, endPoint y: 227, distance: 429.1
click at [269, 210] on label "Select" at bounding box center [260, 205] width 39 height 17
click at [0, 0] on input "Select" at bounding box center [0, 0] width 0 height 0
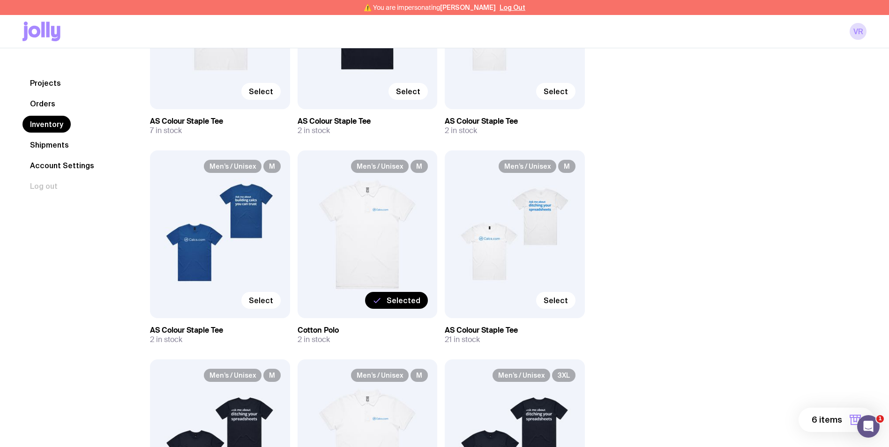
scroll to position [822, 0]
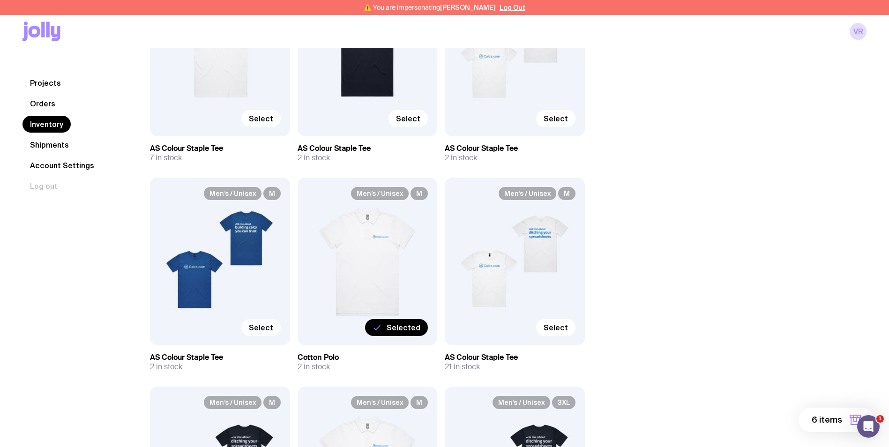
click at [263, 326] on span "Select" at bounding box center [261, 327] width 24 height 9
click at [0, 0] on input "Select" at bounding box center [0, 0] width 0 height 0
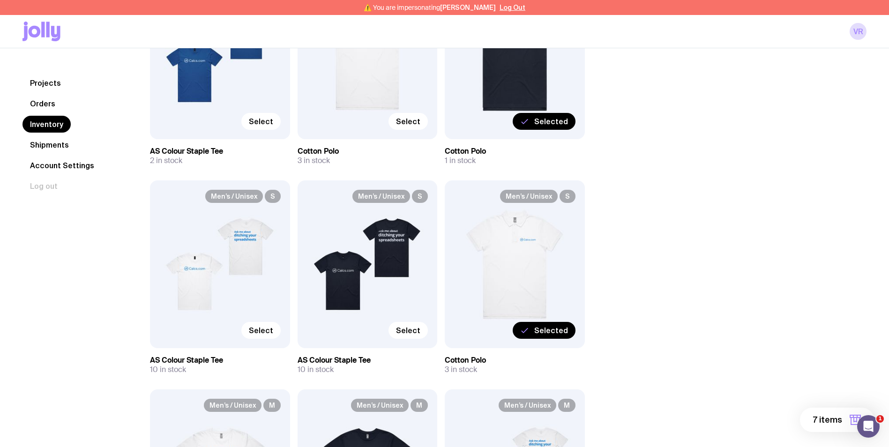
scroll to position [307, 0]
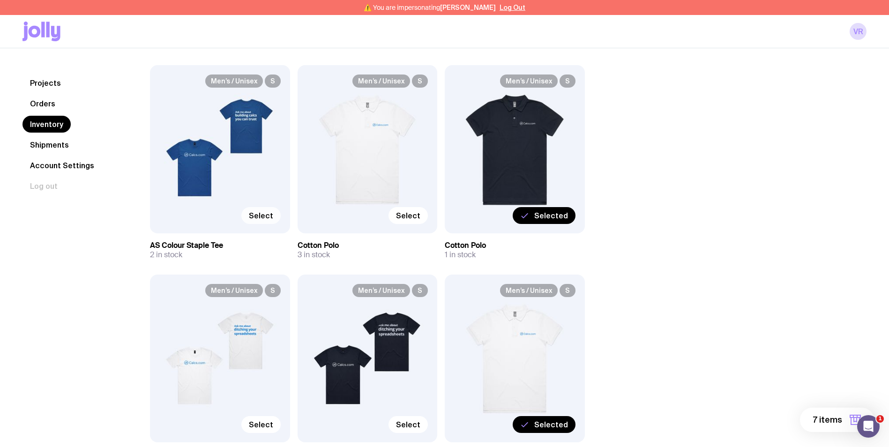
click at [264, 213] on span "Select" at bounding box center [261, 215] width 24 height 9
click at [0, 0] on input "Select" at bounding box center [0, 0] width 0 height 0
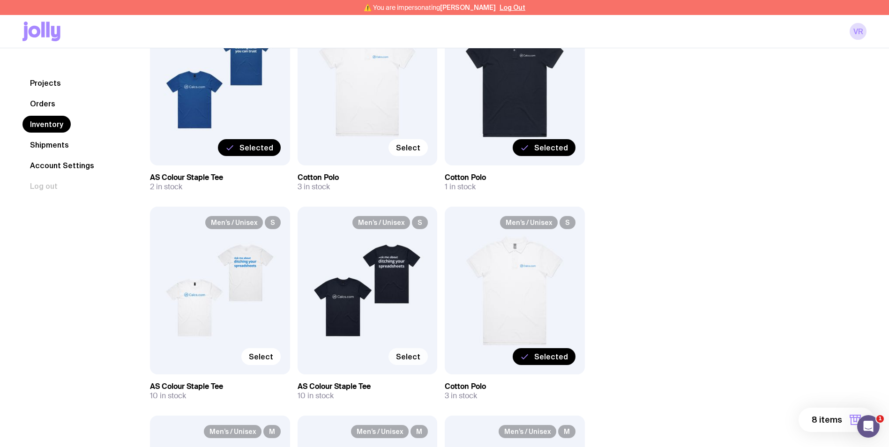
scroll to position [494, 0]
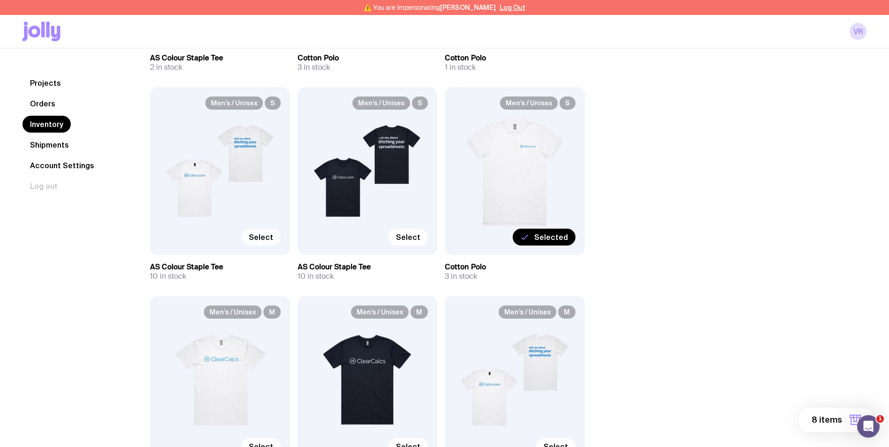
drag, startPoint x: 266, startPoint y: 240, endPoint x: 283, endPoint y: 237, distance: 17.7
click at [266, 240] on span "Select" at bounding box center [261, 236] width 24 height 9
click at [0, 0] on input "Select" at bounding box center [0, 0] width 0 height 0
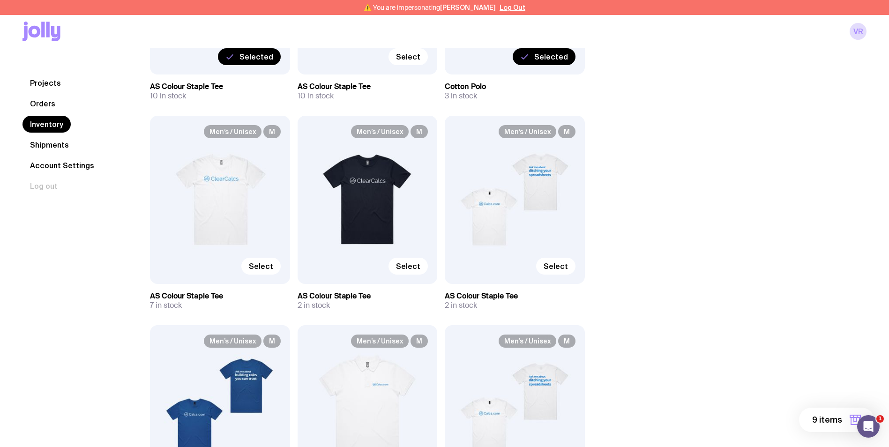
scroll to position [728, 0]
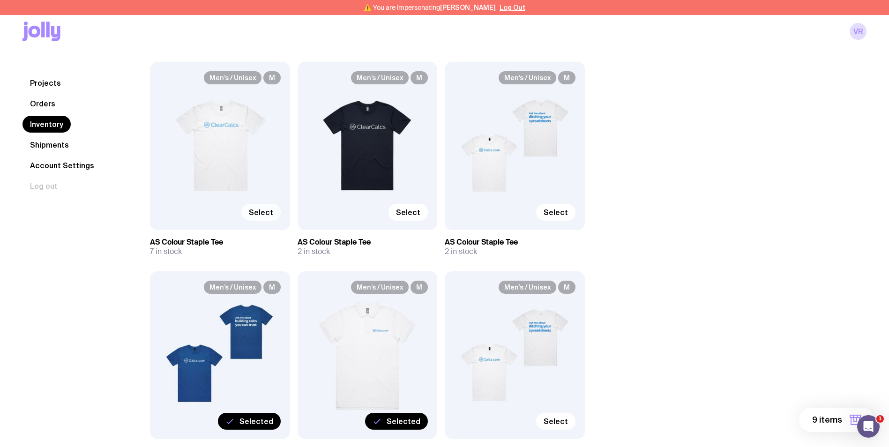
click at [266, 211] on span "Select" at bounding box center [261, 212] width 24 height 9
click at [0, 0] on input "Select" at bounding box center [0, 0] width 0 height 0
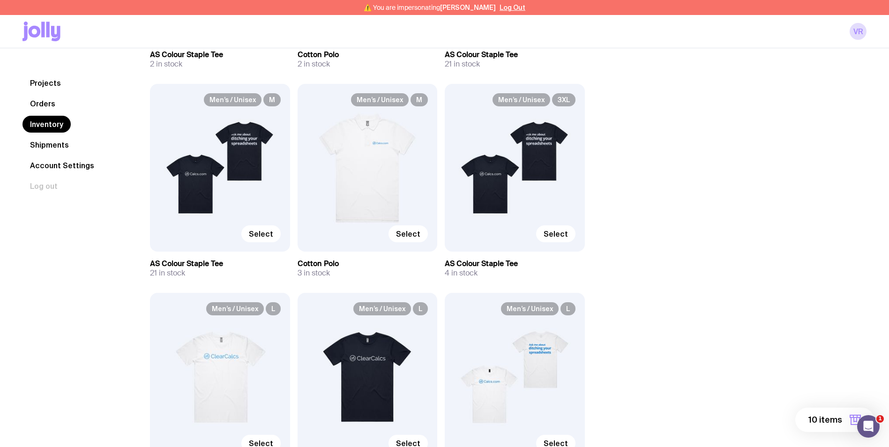
scroll to position [1197, 0]
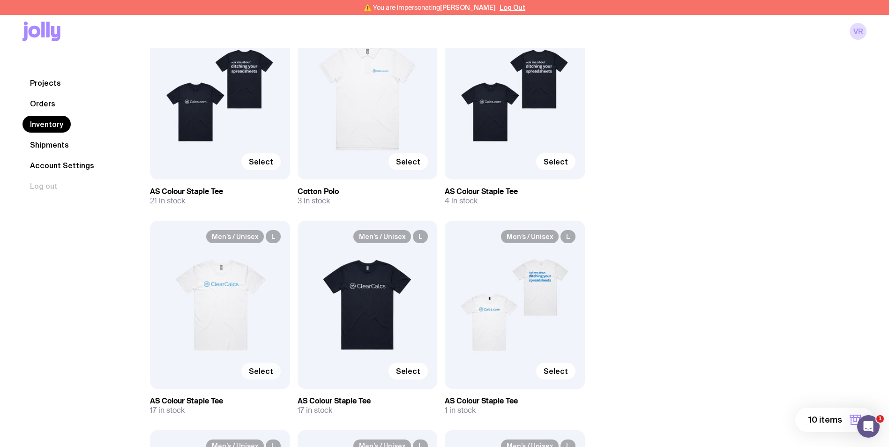
click at [251, 373] on span "Select" at bounding box center [261, 370] width 24 height 9
click at [0, 0] on input "Select" at bounding box center [0, 0] width 0 height 0
click at [267, 374] on span "Selected" at bounding box center [256, 370] width 34 height 9
click at [0, 0] on input "Selected" at bounding box center [0, 0] width 0 height 0
click at [553, 378] on label "Select" at bounding box center [555, 371] width 39 height 17
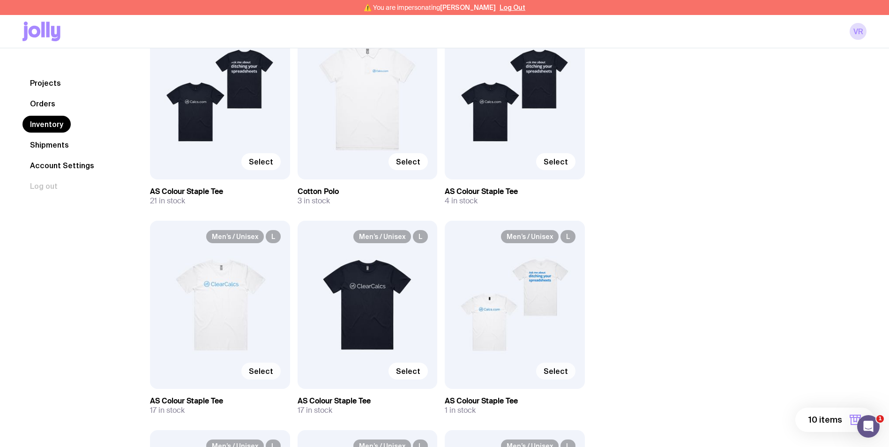
click at [0, 0] on input "Select" at bounding box center [0, 0] width 0 height 0
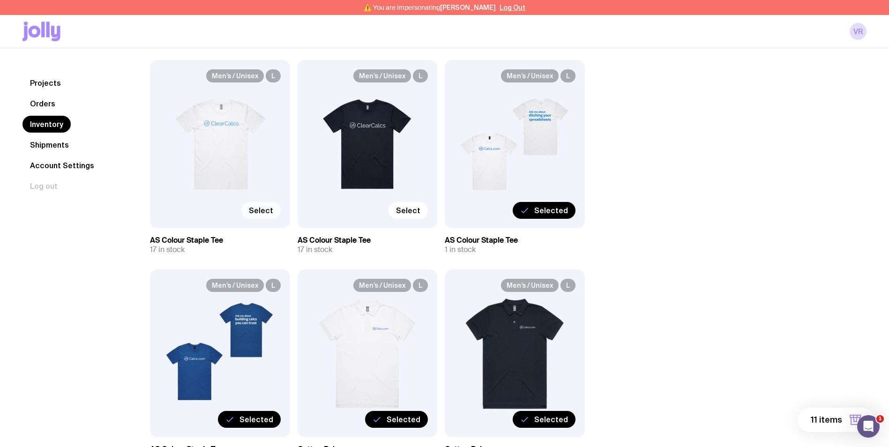
scroll to position [1384, 0]
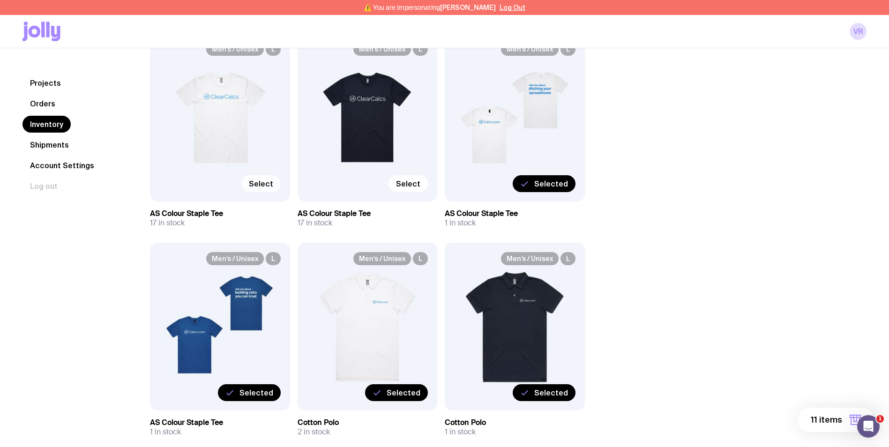
click at [811, 416] on button "11 items" at bounding box center [836, 420] width 76 height 24
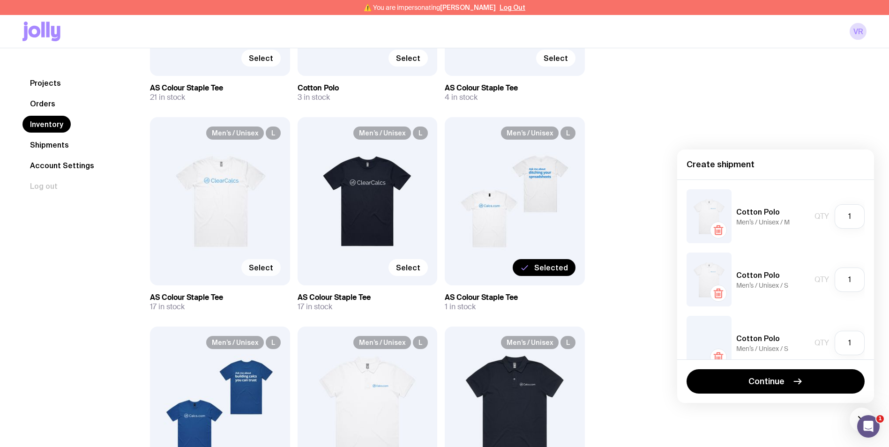
scroll to position [1291, 0]
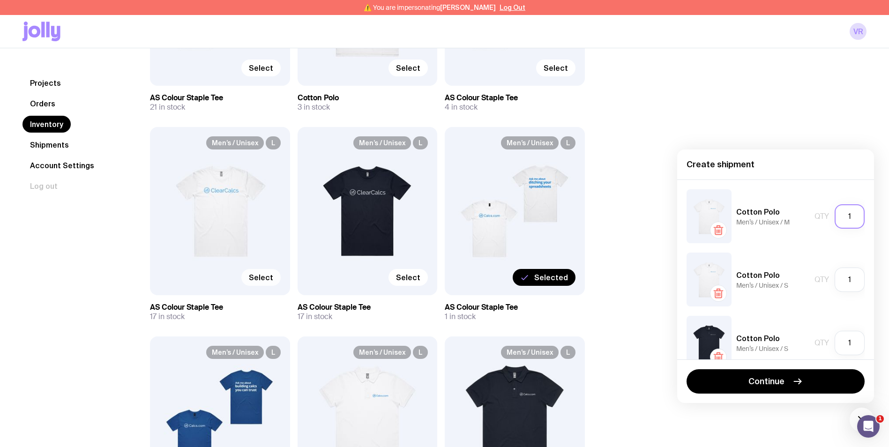
drag, startPoint x: 847, startPoint y: 214, endPoint x: 825, endPoint y: 214, distance: 21.6
click at [825, 214] on div "Qty 1" at bounding box center [840, 216] width 50 height 24
type input "2"
drag, startPoint x: 847, startPoint y: 279, endPoint x: 829, endPoint y: 279, distance: 18.3
click at [835, 279] on input "1" at bounding box center [850, 280] width 30 height 24
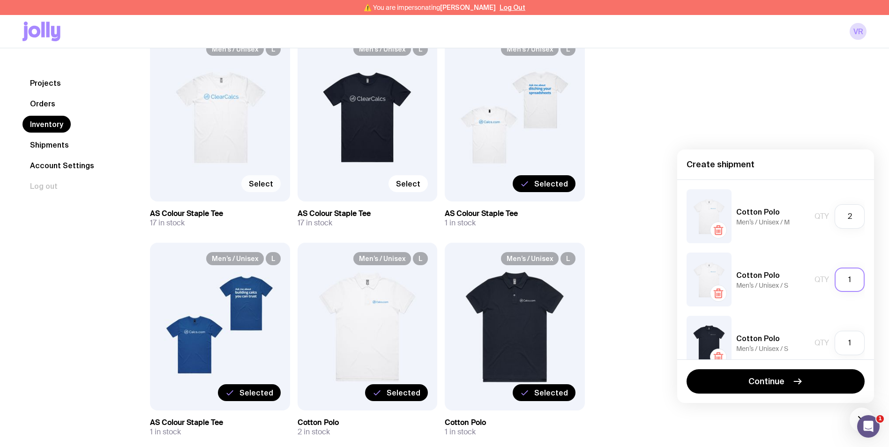
scroll to position [47, 0]
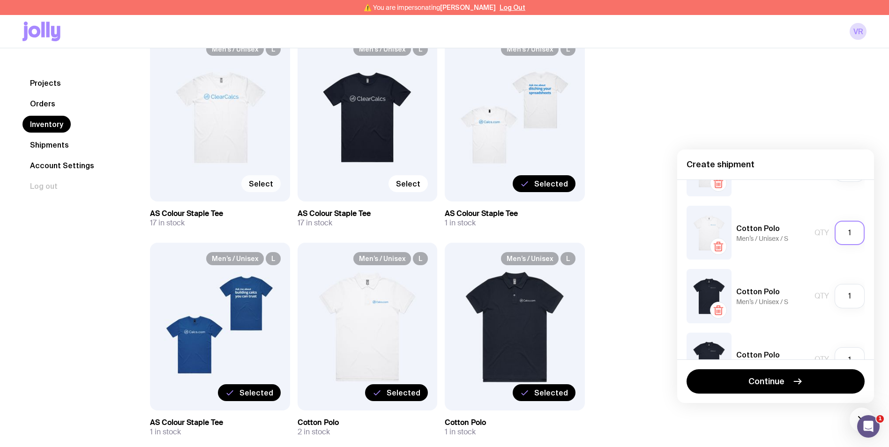
drag, startPoint x: 847, startPoint y: 235, endPoint x: 838, endPoint y: 237, distance: 9.7
click at [838, 237] on input "1" at bounding box center [850, 233] width 30 height 24
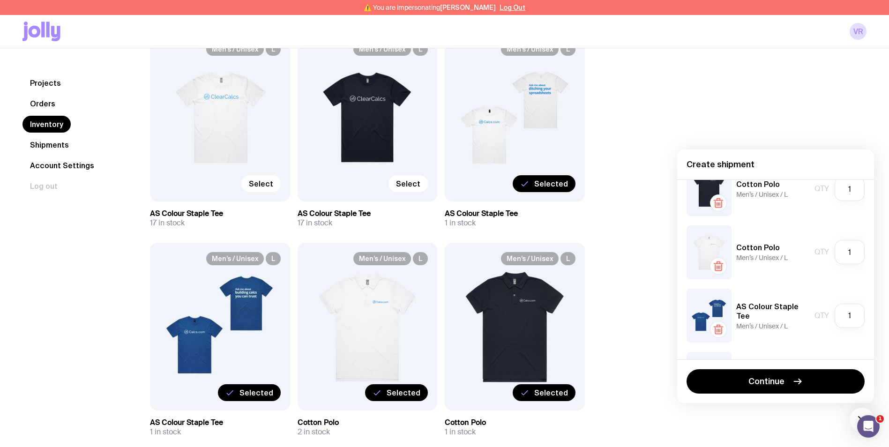
scroll to position [234, 0]
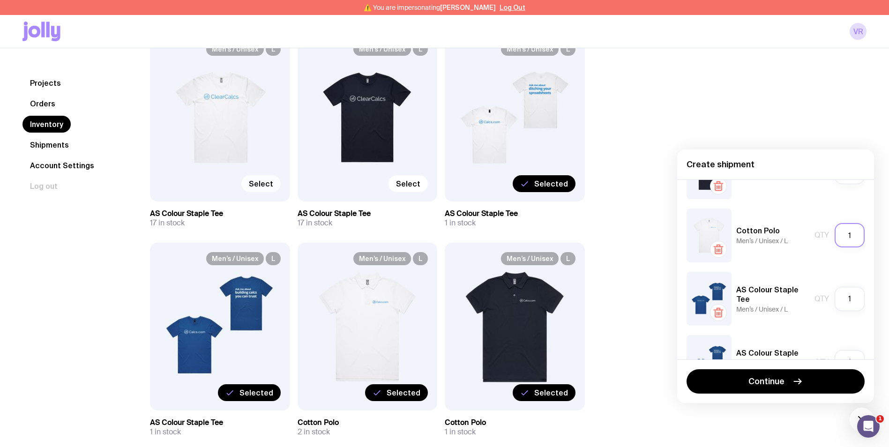
type input "2"
drag, startPoint x: 849, startPoint y: 233, endPoint x: 807, endPoint y: 240, distance: 42.8
click at [815, 239] on div "Qty 1" at bounding box center [840, 235] width 50 height 24
type input "2"
click at [775, 297] on h5 "AS Colour Staple Tee" at bounding box center [773, 294] width 74 height 19
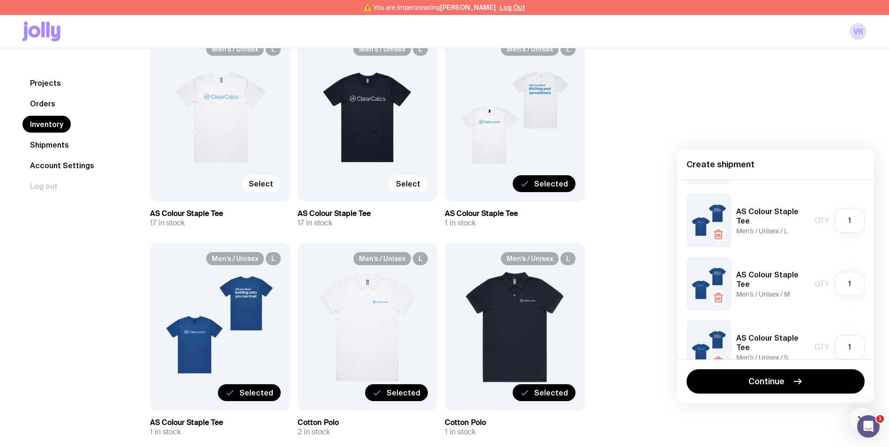
scroll to position [328, 0]
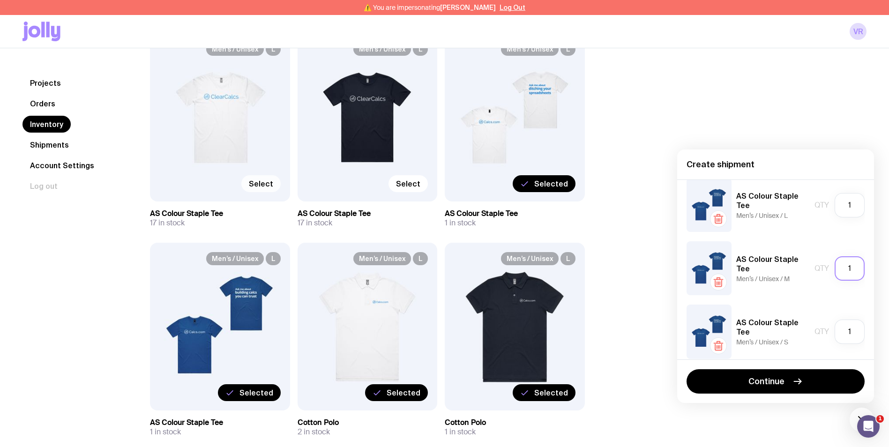
drag, startPoint x: 845, startPoint y: 267, endPoint x: 829, endPoint y: 270, distance: 16.7
click at [835, 270] on input "1" at bounding box center [850, 268] width 30 height 24
type input "2"
drag, startPoint x: 841, startPoint y: 336, endPoint x: 825, endPoint y: 338, distance: 16.5
click at [825, 338] on div "Qty 1" at bounding box center [840, 332] width 50 height 24
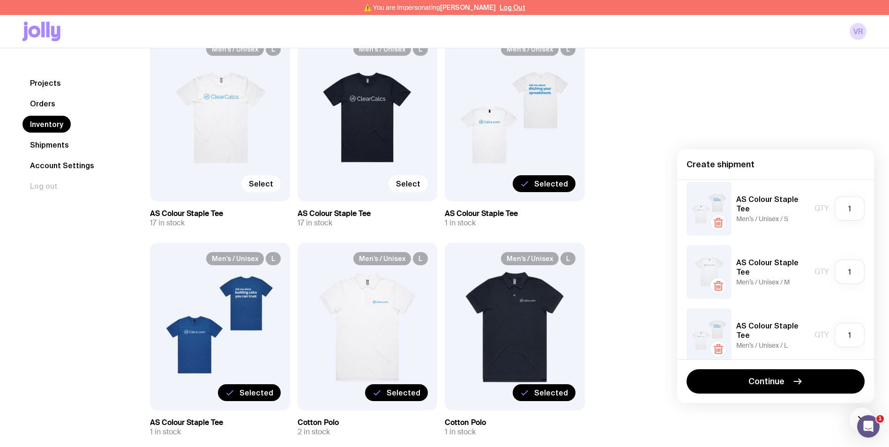
scroll to position [516, 0]
type input "2"
drag, startPoint x: 847, startPoint y: 211, endPoint x: 830, endPoint y: 219, distance: 19.1
click at [835, 213] on input "1" at bounding box center [850, 207] width 30 height 24
type input "2"
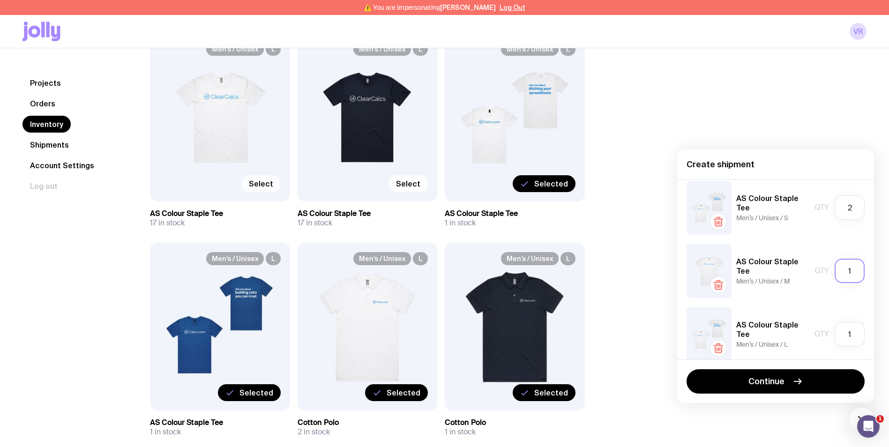
click at [838, 273] on input "1" at bounding box center [850, 271] width 30 height 24
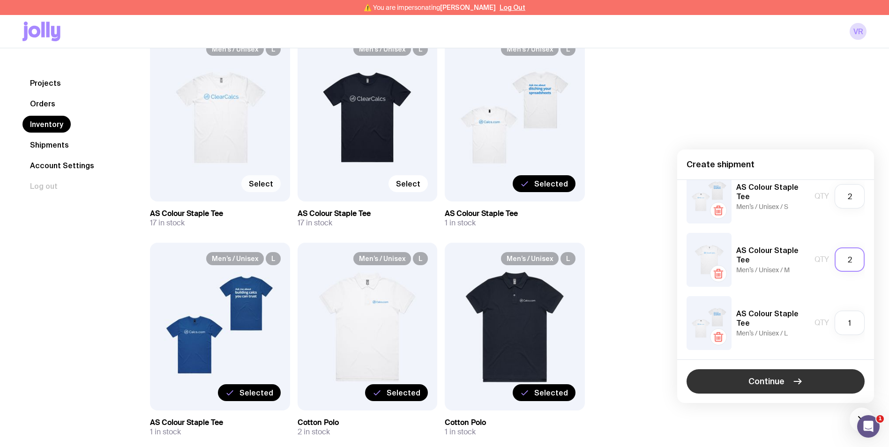
type input "2"
click at [784, 381] on span "Continue" at bounding box center [766, 381] width 36 height 11
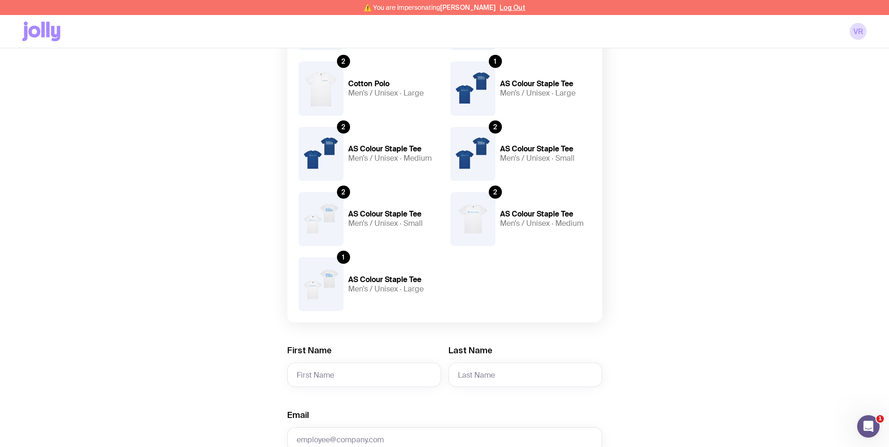
scroll to position [234, 0]
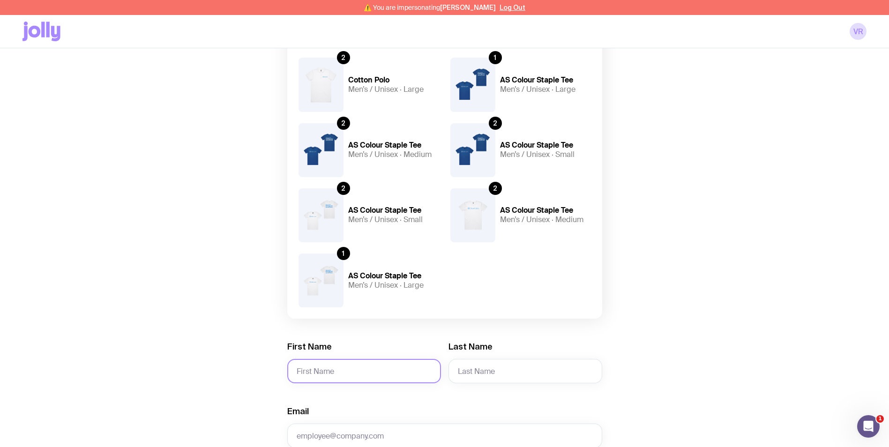
click at [367, 359] on input "First Name" at bounding box center [364, 371] width 154 height 24
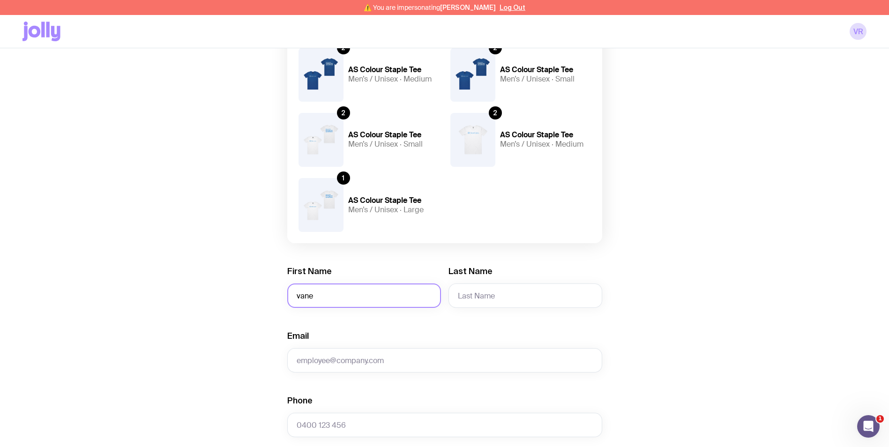
scroll to position [328, 0]
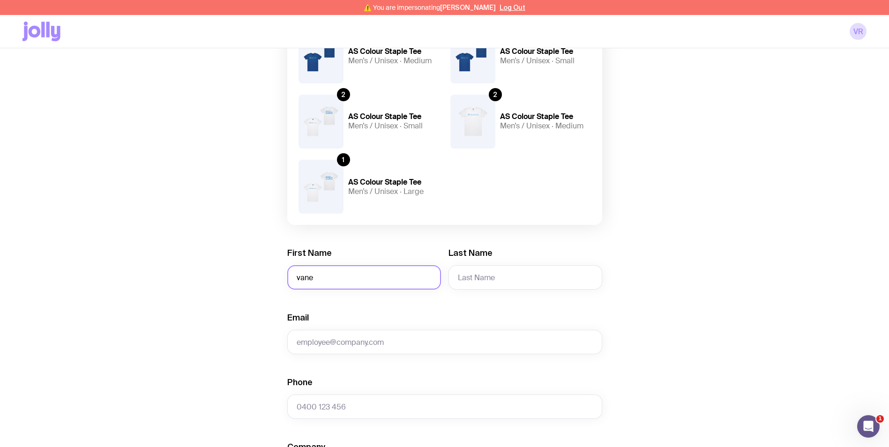
click at [384, 278] on input "vane" at bounding box center [364, 277] width 154 height 24
type input "vane"
click at [369, 341] on input "Email" at bounding box center [444, 342] width 315 height 24
paste input "[PERSON_NAME], Office [STREET_ADDRESS]"
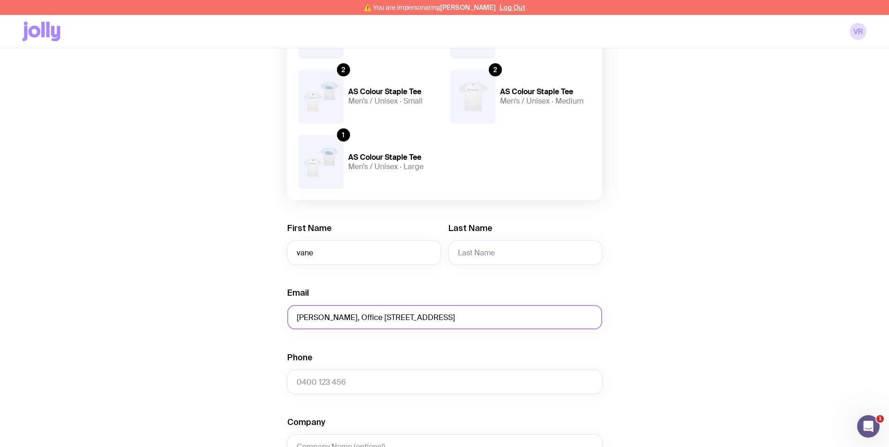
scroll to position [375, 0]
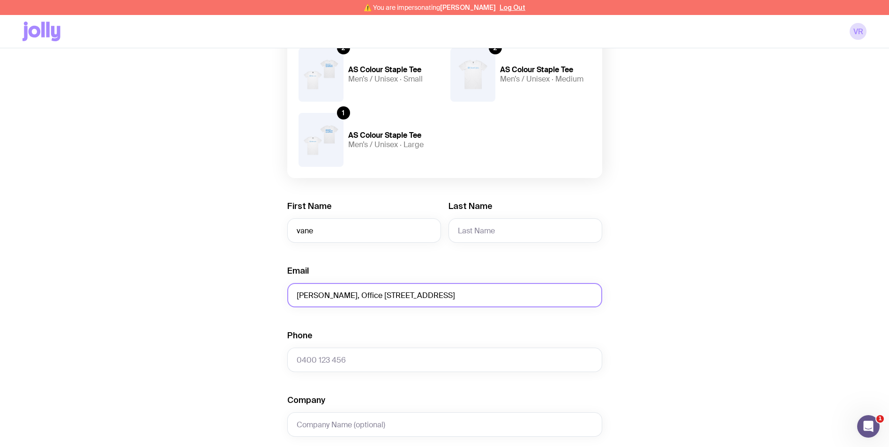
click at [342, 296] on input "[PERSON_NAME], Office [STREET_ADDRESS]" at bounding box center [444, 295] width 315 height 24
type input "Vanesa , Office [STREET_ADDRESS]"
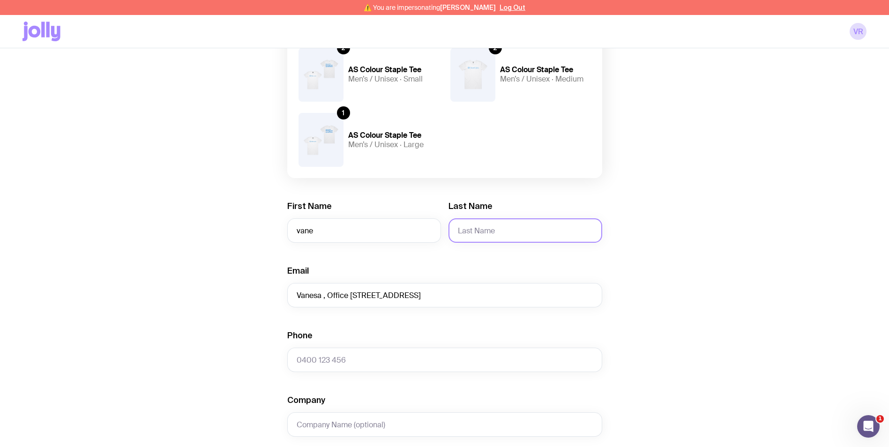
click at [481, 231] on input "Last Name" at bounding box center [526, 230] width 154 height 24
paste input "[PERSON_NAME]"
type input "[PERSON_NAME]"
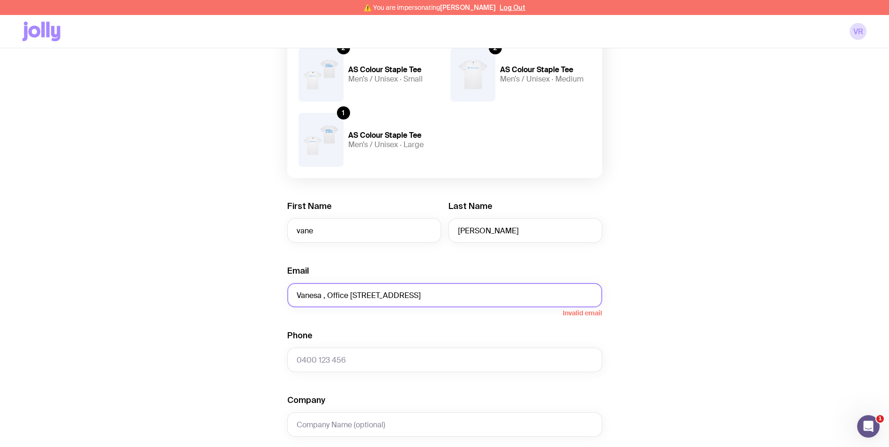
click at [312, 292] on input "Vanesa , Office [STREET_ADDRESS]" at bounding box center [444, 295] width 315 height 24
type input ", Office [STREET_ADDRESS]"
click at [325, 230] on input "vane" at bounding box center [364, 230] width 154 height 24
paste input "Vanesa"
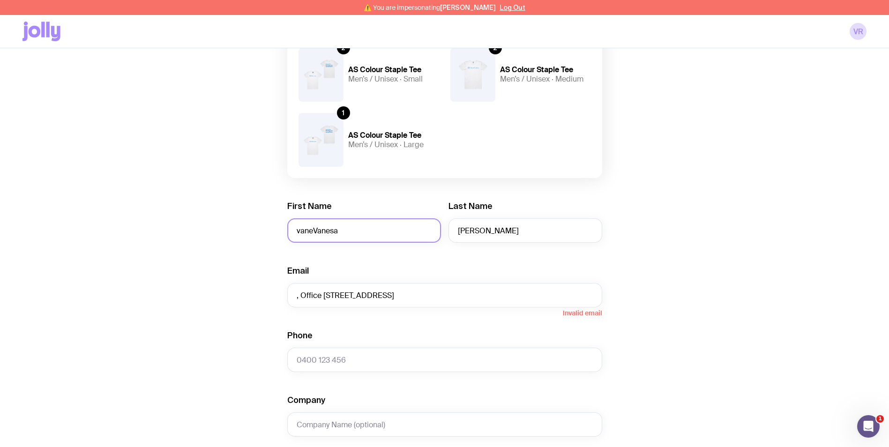
paste input "text"
type input "Vanesa"
click at [302, 297] on input ", Office [STREET_ADDRESS]" at bounding box center [444, 295] width 315 height 24
type input "Office [STREET_ADDRESS]"
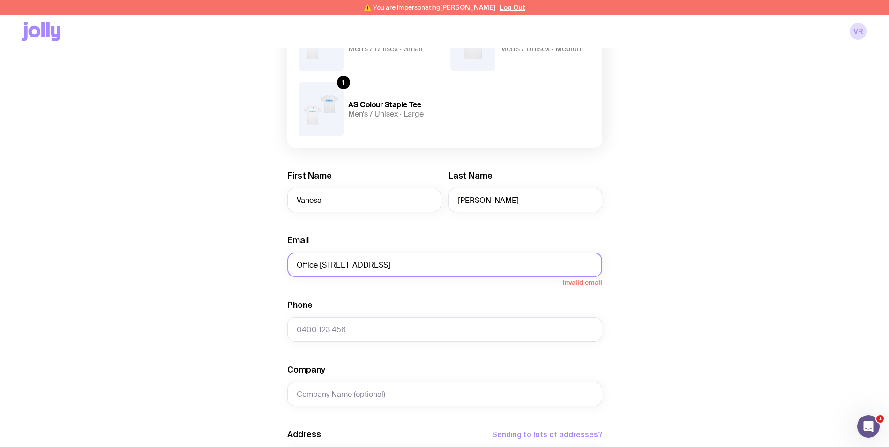
scroll to position [422, 0]
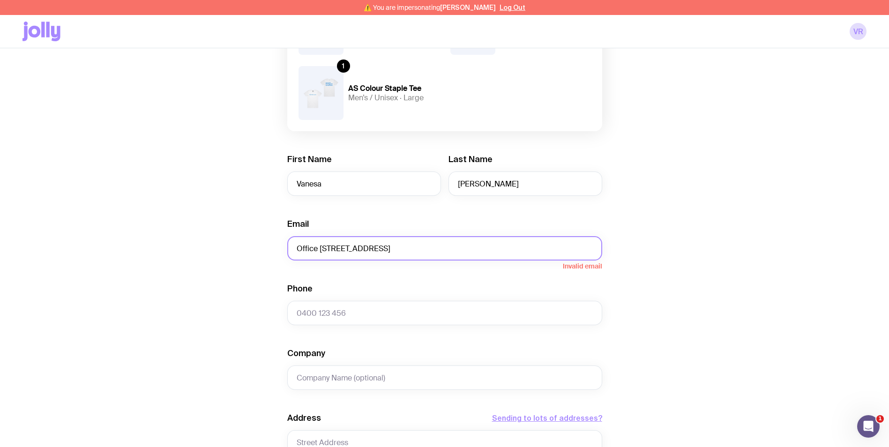
click at [452, 251] on input "Office [STREET_ADDRESS]" at bounding box center [444, 248] width 315 height 24
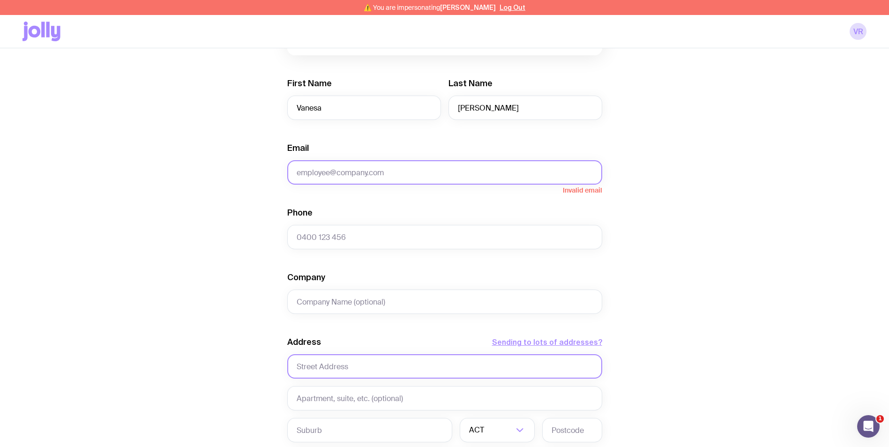
scroll to position [516, 0]
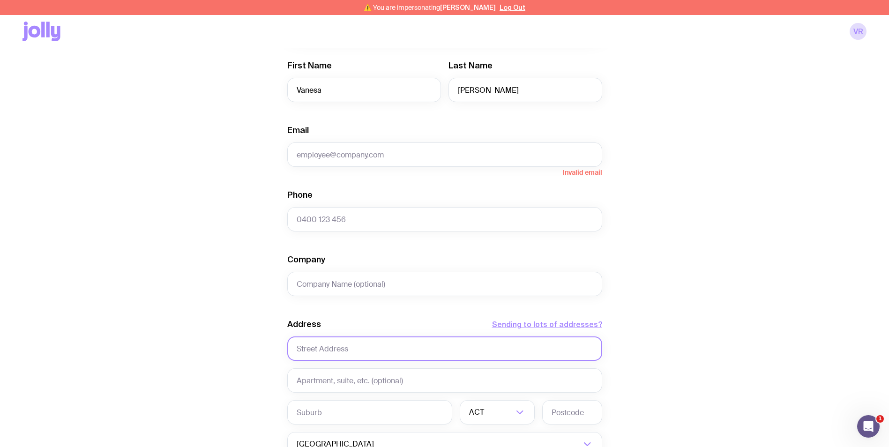
click at [381, 345] on input "text" at bounding box center [444, 349] width 315 height 24
paste input "Office [STREET_ADDRESS]"
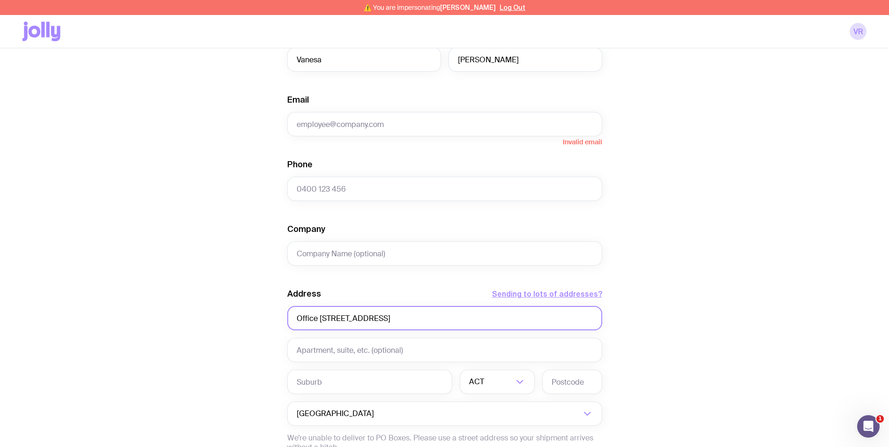
scroll to position [562, 0]
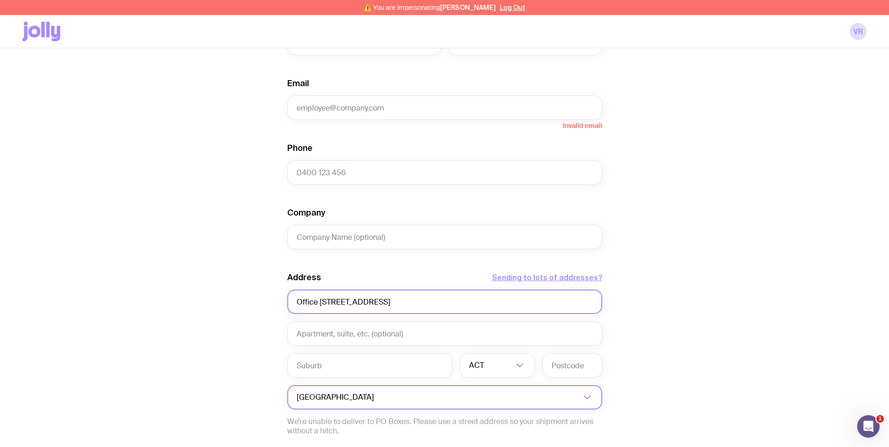
type input "Office [STREET_ADDRESS]"
click at [501, 396] on input "Search for option" at bounding box center [439, 397] width 284 height 24
click at [456, 442] on li "[GEOGRAPHIC_DATA]" at bounding box center [445, 444] width 314 height 20
type input "can"
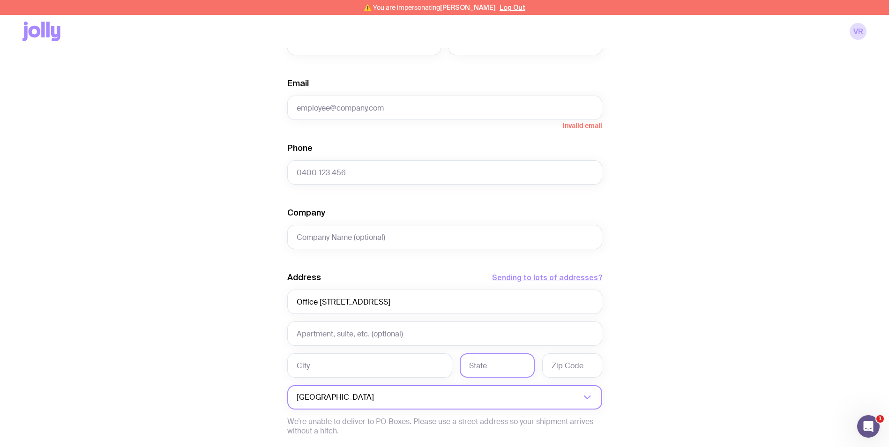
click at [476, 370] on input "text" at bounding box center [497, 365] width 75 height 24
drag, startPoint x: 700, startPoint y: 309, endPoint x: 695, endPoint y: 311, distance: 4.8
click at [700, 309] on div "Create shipment Shipment details 2 Cotton Polo Men’s / Unisex · Medium 2 Cotton…" at bounding box center [444, 42] width 844 height 1039
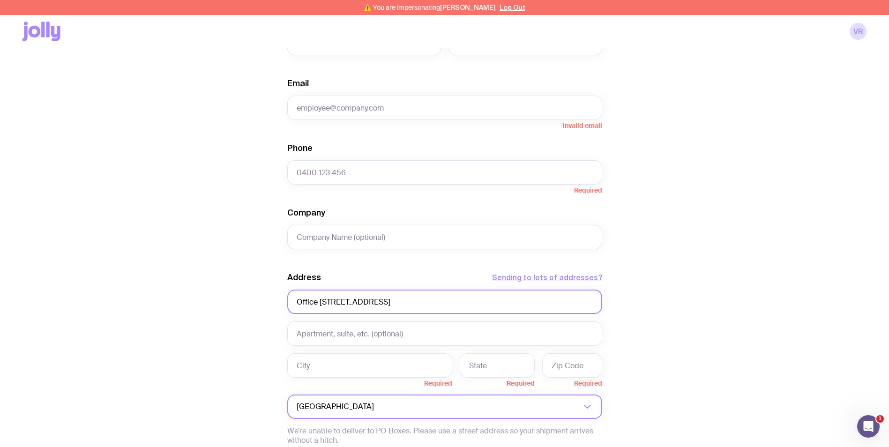
click at [484, 300] on input "Office [STREET_ADDRESS]" at bounding box center [444, 302] width 315 height 24
type input "Office [STREET_ADDRESS]"
click at [487, 363] on input "text" at bounding box center [497, 365] width 75 height 24
paste input "[GEOGRAPHIC_DATA]"
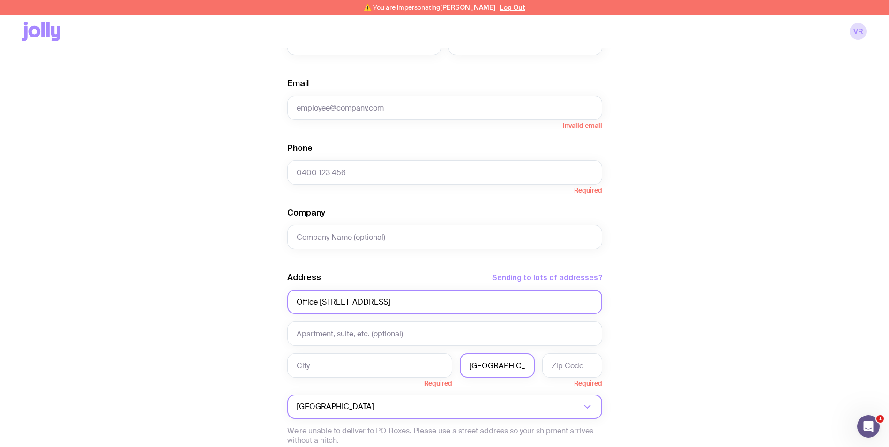
type input "[GEOGRAPHIC_DATA]"
drag, startPoint x: 474, startPoint y: 299, endPoint x: 441, endPoint y: 301, distance: 33.4
click at [441, 301] on input "Office [STREET_ADDRESS]" at bounding box center [444, 302] width 315 height 24
type input "Office [STREET_ADDRESS]"
click at [553, 363] on input "text" at bounding box center [572, 365] width 60 height 24
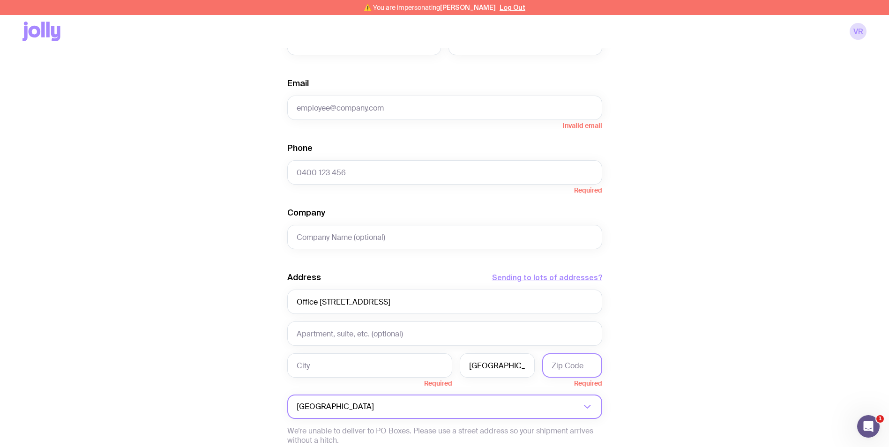
paste input "M5H 4A6"
type input "M5H 4A6"
click at [692, 373] on div "Create shipment Shipment details 2 Cotton Polo Men’s / Unisex · Medium 2 Cotton…" at bounding box center [444, 47] width 844 height 1048
click at [507, 370] on input "[GEOGRAPHIC_DATA]" at bounding box center [497, 365] width 75 height 24
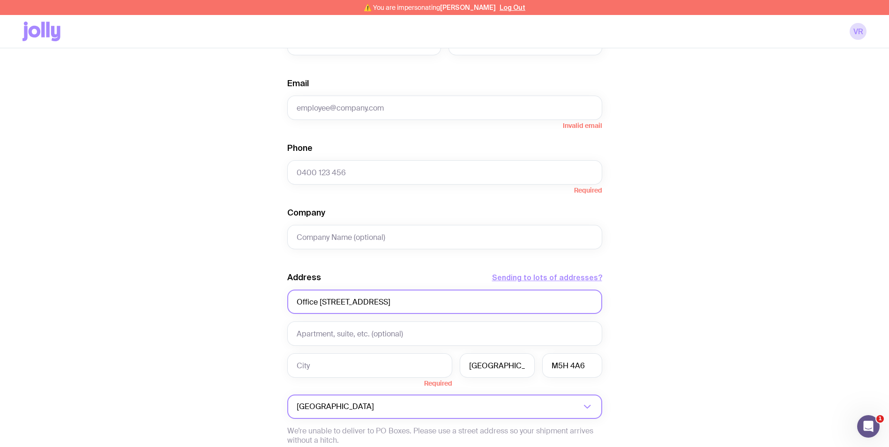
drag, startPoint x: 439, startPoint y: 303, endPoint x: 400, endPoint y: 301, distance: 38.9
click at [400, 301] on input "Office [STREET_ADDRESS]" at bounding box center [444, 302] width 315 height 24
type input "Office [STREET_ADDRESS]"
click at [389, 367] on input "text" at bounding box center [369, 365] width 165 height 24
paste input "[GEOGRAPHIC_DATA] ON"
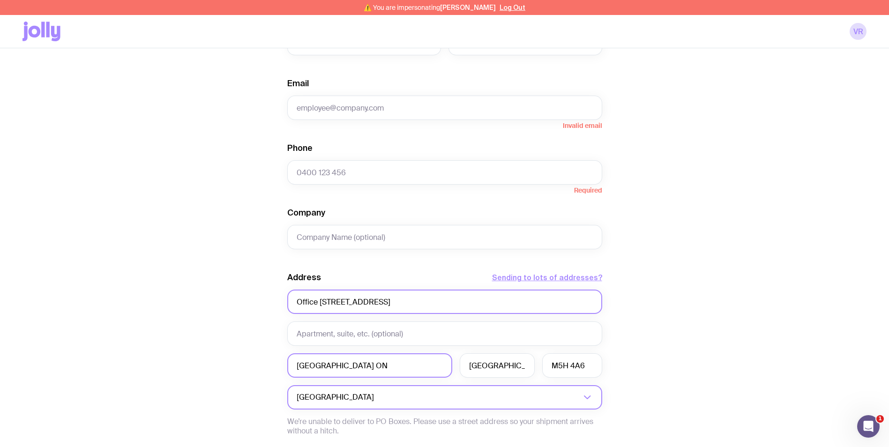
type input "[GEOGRAPHIC_DATA] ON"
drag, startPoint x: 407, startPoint y: 302, endPoint x: 397, endPoint y: 302, distance: 10.3
click at [397, 302] on input "Office [STREET_ADDRESS]" at bounding box center [444, 302] width 315 height 24
drag, startPoint x: 434, startPoint y: 302, endPoint x: 397, endPoint y: 297, distance: 36.9
click at [397, 297] on input "Office [STREET_ADDRESS]" at bounding box center [444, 302] width 315 height 24
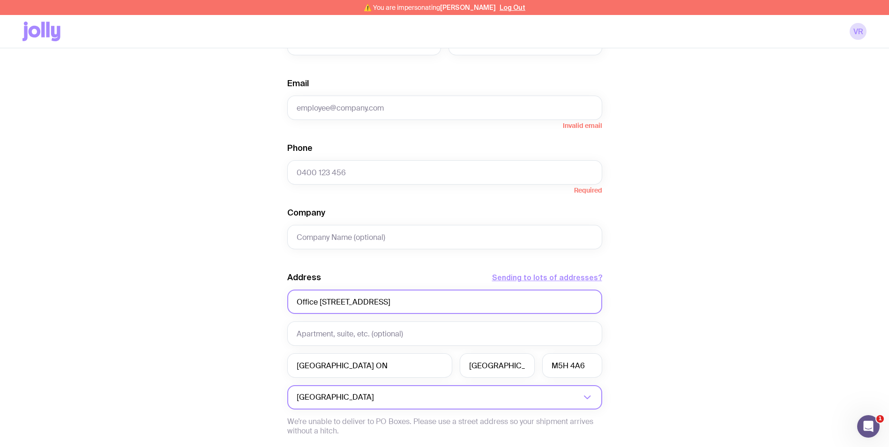
type input "Office [STREET_ADDRESS]"
click at [660, 322] on div "Create shipment Shipment details 2 Cotton Polo Men’s / Unisex · Medium 2 Cotton…" at bounding box center [444, 42] width 844 height 1039
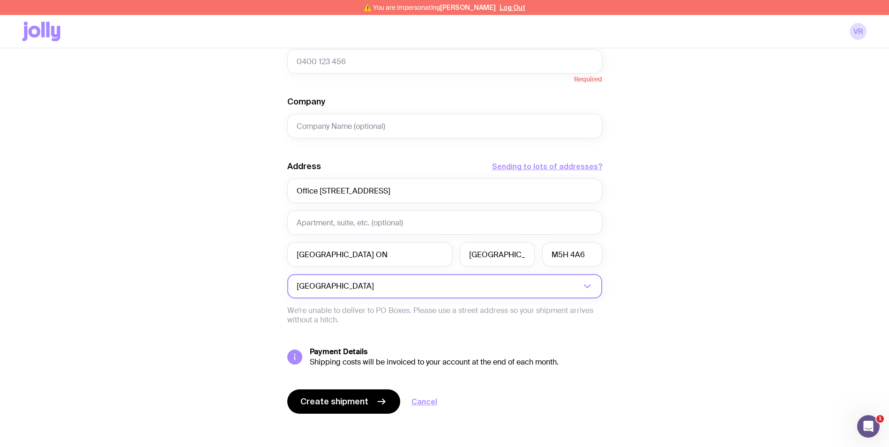
scroll to position [678, 0]
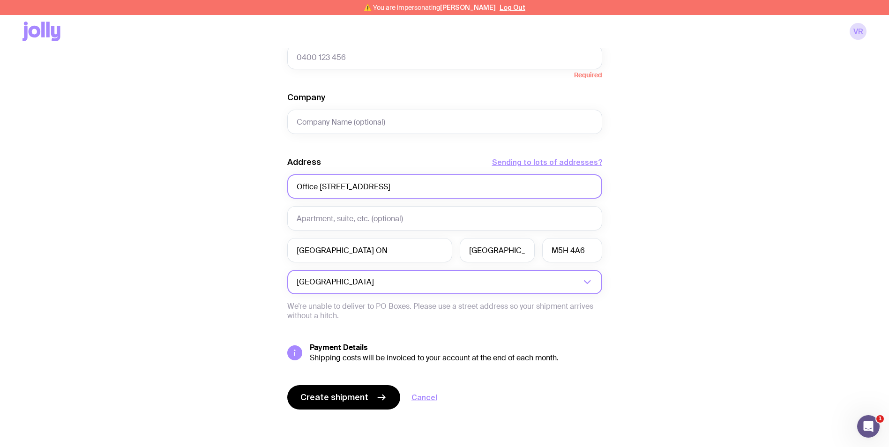
click at [383, 190] on input "Office [STREET_ADDRESS]" at bounding box center [444, 186] width 315 height 24
click at [395, 120] on input "Company" at bounding box center [444, 122] width 315 height 24
paste input "WeWork Office Space & Coworking"
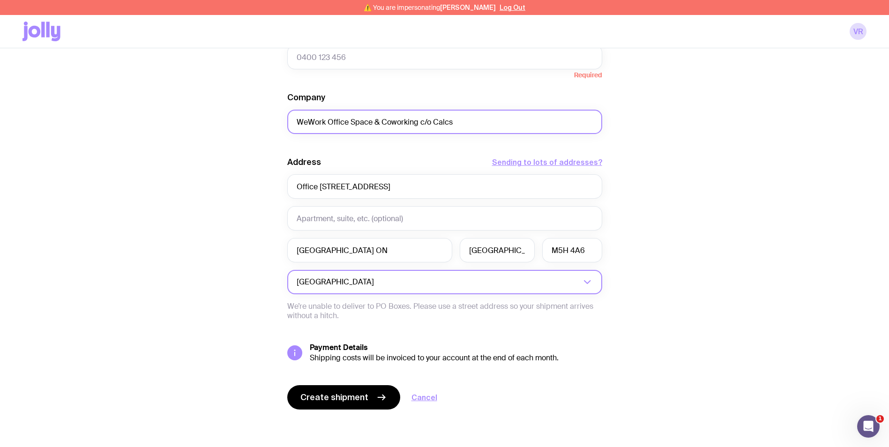
type input "WeWork Office Space & Coworking c/o Calcs"
click at [351, 397] on span "Create shipment" at bounding box center [334, 397] width 68 height 11
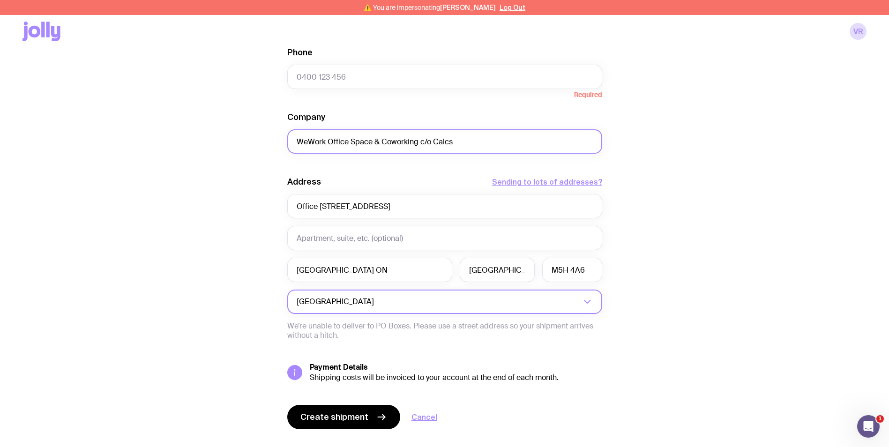
scroll to position [517, 0]
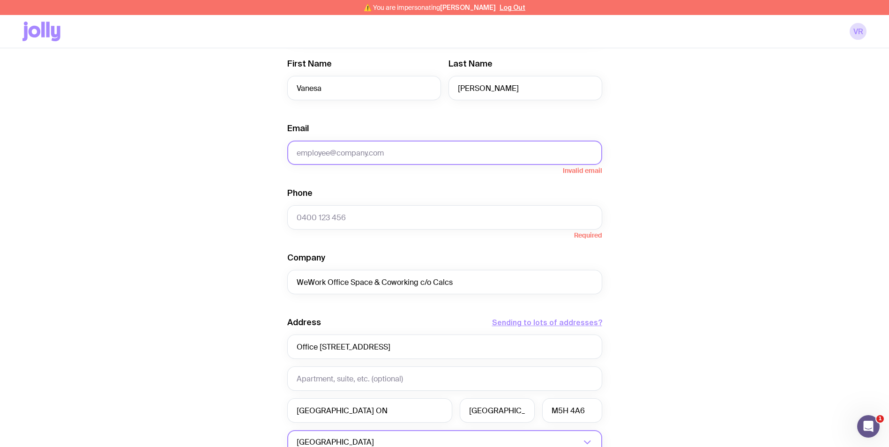
click at [507, 151] on input "Email" at bounding box center [444, 153] width 315 height 24
click at [389, 152] on input "Email" at bounding box center [444, 153] width 315 height 24
paste input "[EMAIL_ADDRESS][PERSON_NAME][DOMAIN_NAME]"
type input "[EMAIL_ADDRESS][PERSON_NAME][DOMAIN_NAME]"
click at [727, 189] on div "Create shipment Shipment details 2 Cotton Polo Men’s / Unisex · Medium 2 Cotton…" at bounding box center [444, 87] width 844 height 1039
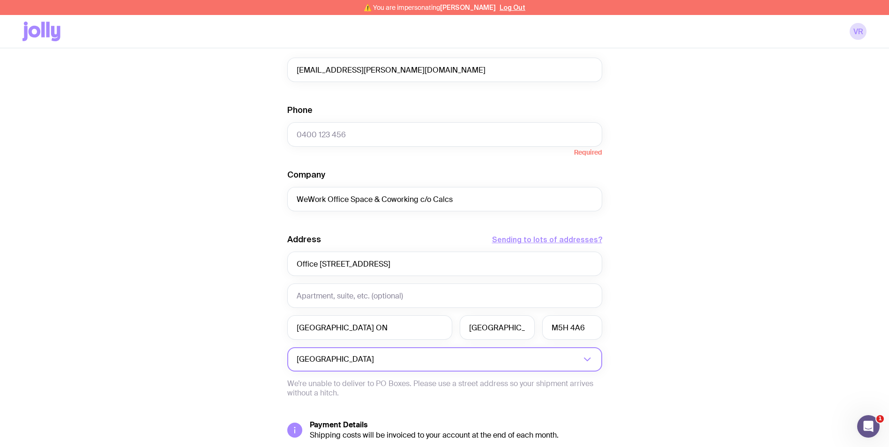
scroll to position [490, 0]
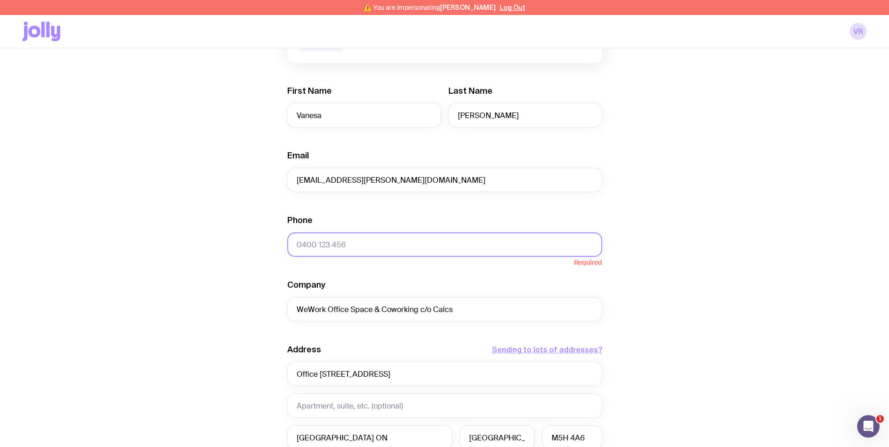
click at [341, 239] on input "Phone" at bounding box center [444, 244] width 315 height 24
paste input "0416 879 955 ​"
click at [321, 243] on input "[PHONE_NUMBER] ​" at bounding box center [444, 244] width 315 height 24
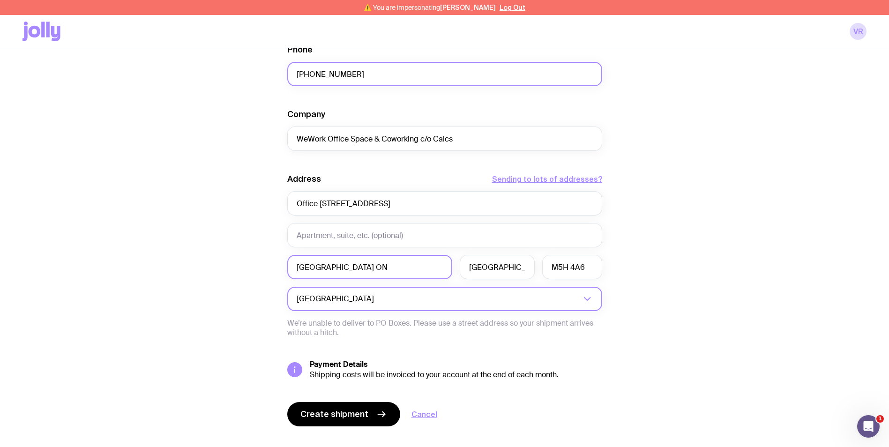
scroll to position [678, 0]
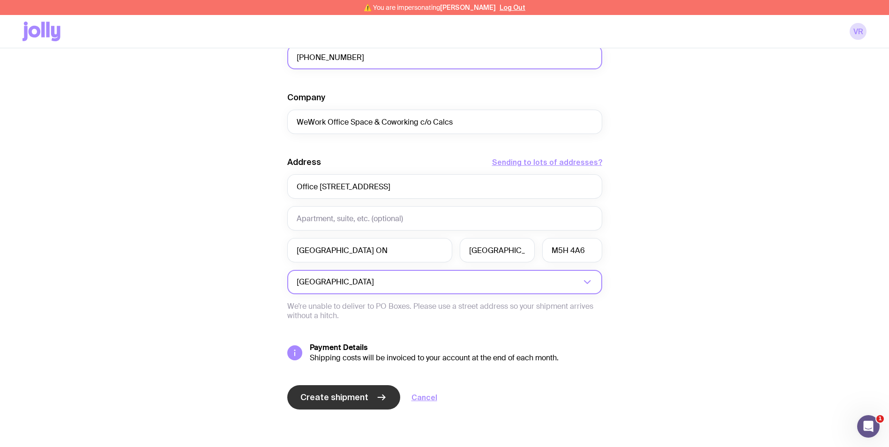
type input "[PHONE_NUMBER] ​"
click at [351, 399] on span "Create shipment" at bounding box center [334, 397] width 68 height 11
